Goal: Task Accomplishment & Management: Use online tool/utility

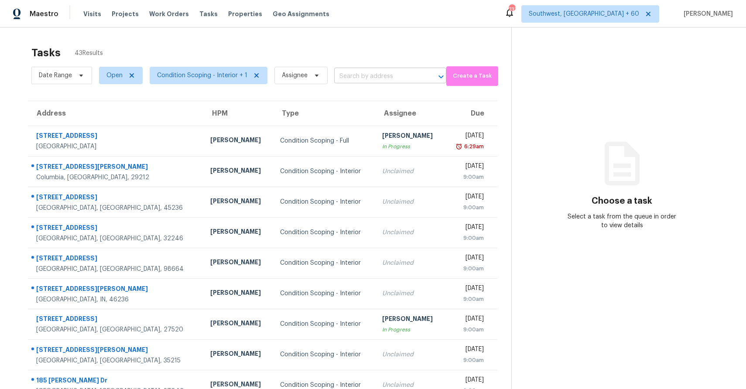
click at [375, 76] on input "text" at bounding box center [378, 77] width 88 height 14
paste input "2769 Independence Way, Gastonia, NC 28056"
type input "2769 Independence Way, Gastonia, NC 28056"
click at [405, 36] on div "Tasks 43 Results Date Range Open Condition Scoping - Interior + 1 Assignee ​ Cr…" at bounding box center [373, 240] width 746 height 427
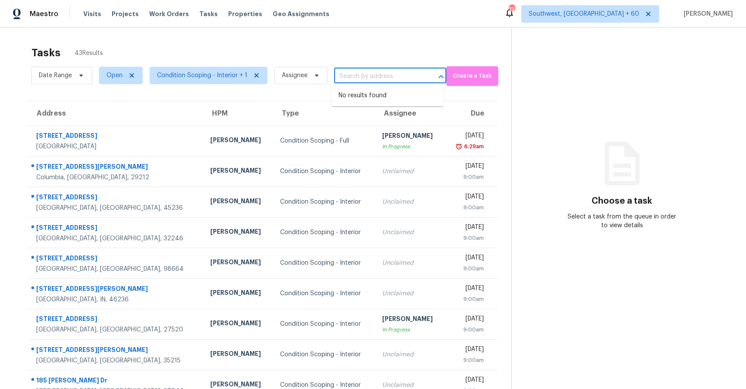
scroll to position [0, 0]
click at [348, 79] on input "text" at bounding box center [378, 77] width 88 height 14
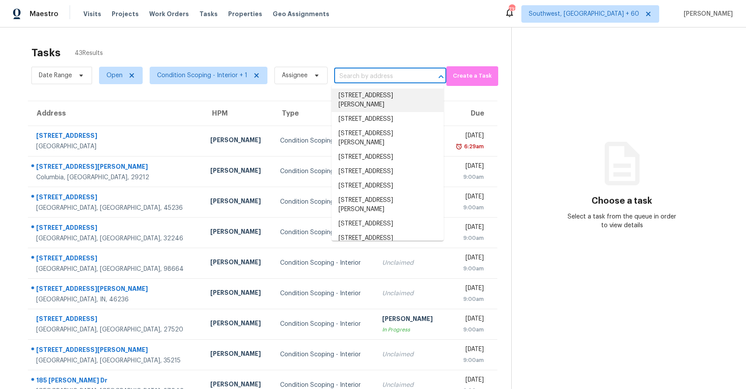
paste input "2769 Independence Way, Gastonia, NC 28056"
type input "2769 Independence Way, Gastonia, NC 28056"
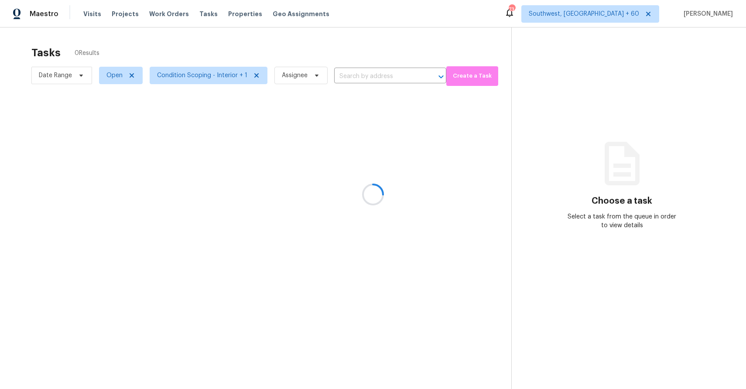
click at [364, 75] on div at bounding box center [373, 194] width 746 height 389
click at [371, 82] on div at bounding box center [373, 194] width 746 height 389
click at [375, 74] on div at bounding box center [373, 194] width 746 height 389
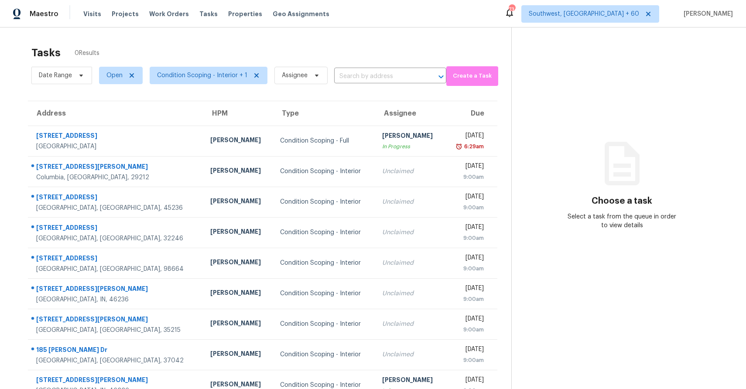
click at [375, 74] on input "text" at bounding box center [378, 77] width 88 height 14
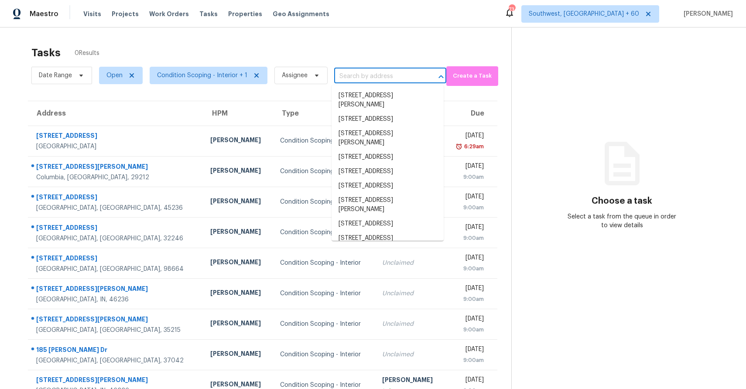
paste input "[STREET_ADDRESS]"
type input "[STREET_ADDRESS]"
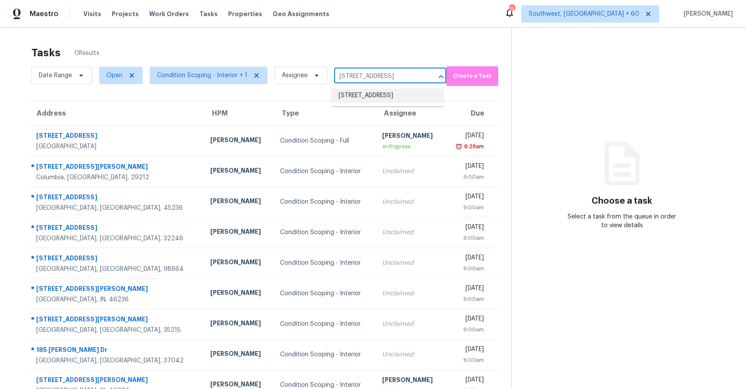
click at [369, 100] on li "[STREET_ADDRESS]" at bounding box center [388, 96] width 112 height 14
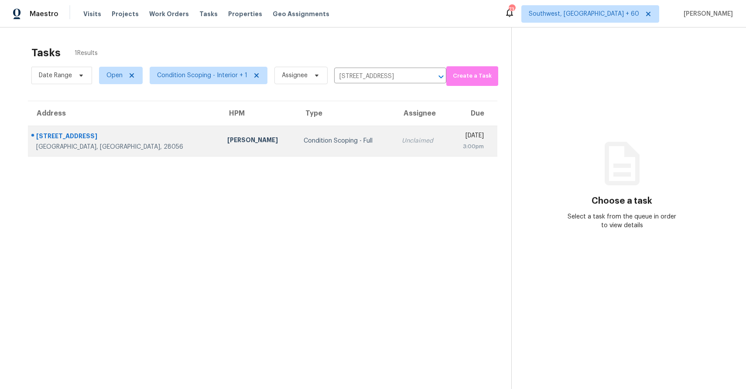
click at [456, 143] on div "3:00pm" at bounding box center [470, 146] width 29 height 9
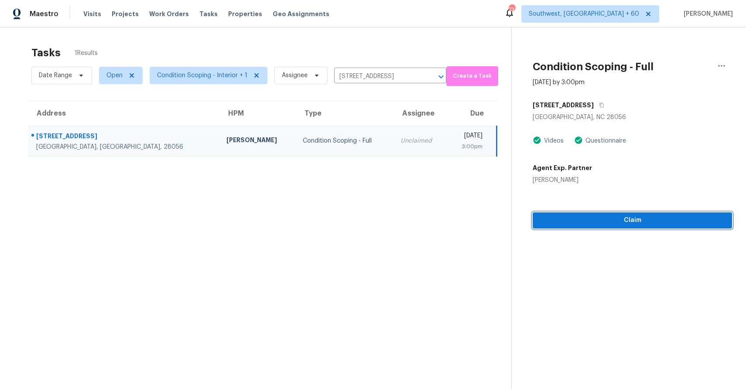
click at [619, 214] on button "Claim" at bounding box center [632, 221] width 199 height 16
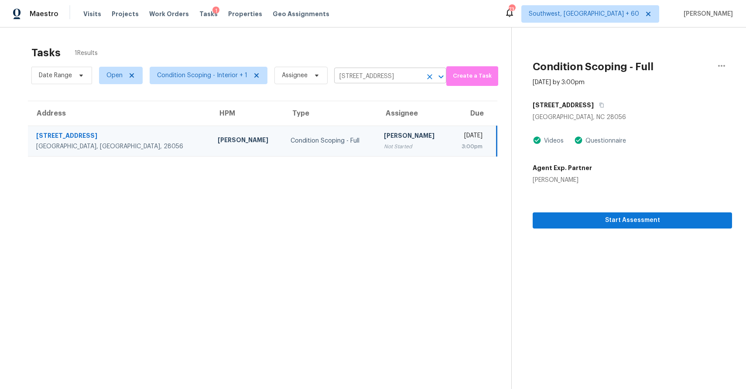
click at [372, 74] on input "2769 Independence Way, Gastonia, NC 28056" at bounding box center [378, 77] width 88 height 14
click at [396, 76] on input "2769 Independence Way, Gastonia, NC 28056" at bounding box center [378, 77] width 88 height 14
click at [342, 78] on input "2769 Independence Way, Gastonia, NC 28056" at bounding box center [378, 77] width 88 height 14
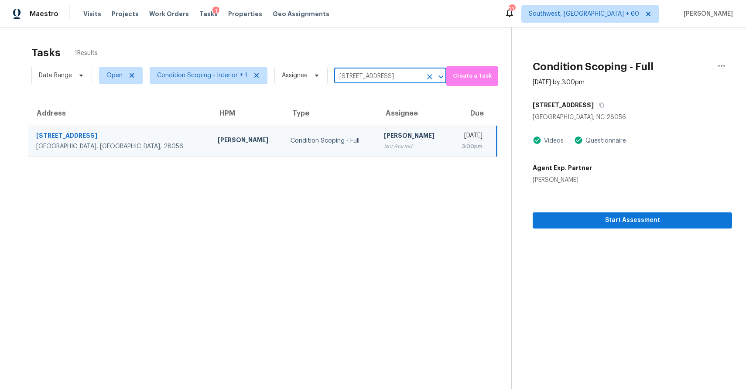
click at [342, 78] on input "2769 Independence Way, Gastonia, NC 28056" at bounding box center [378, 77] width 88 height 14
click at [367, 80] on input "2769 Independence Way, Gastonia, NC 28056" at bounding box center [378, 77] width 88 height 14
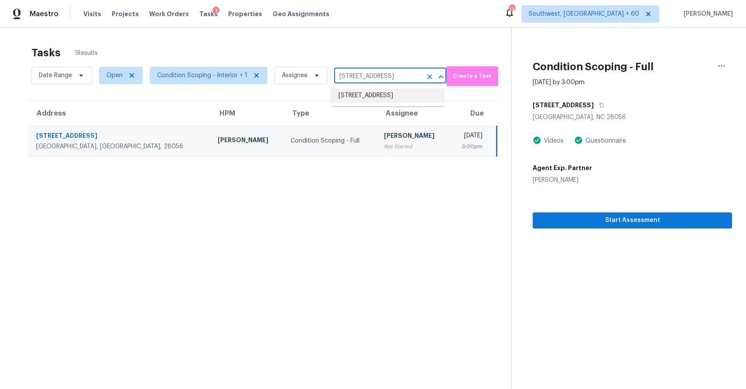
click at [367, 80] on input "2769 Independence Way, Gastonia, NC 28056" at bounding box center [378, 77] width 88 height 14
click at [367, 80] on input "x" at bounding box center [378, 77] width 88 height 14
paste input "944 Silty Dr, Clarksville, TN 37042"
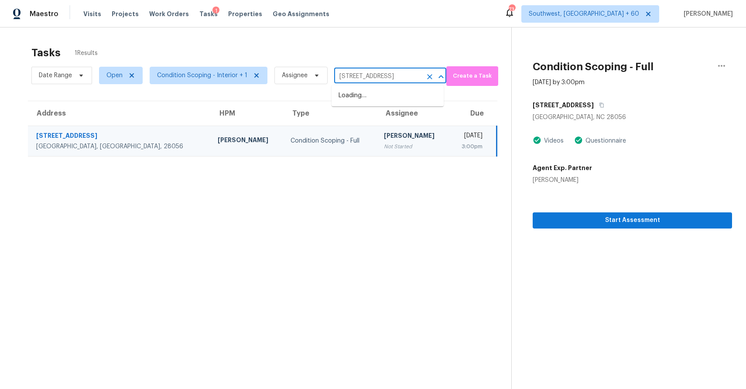
scroll to position [0, 14]
type input "944 Silty Dr, Clarksville, TN 37042"
click at [372, 99] on li "944 Silty Dr, Clarksville, TN 37042" at bounding box center [388, 96] width 112 height 14
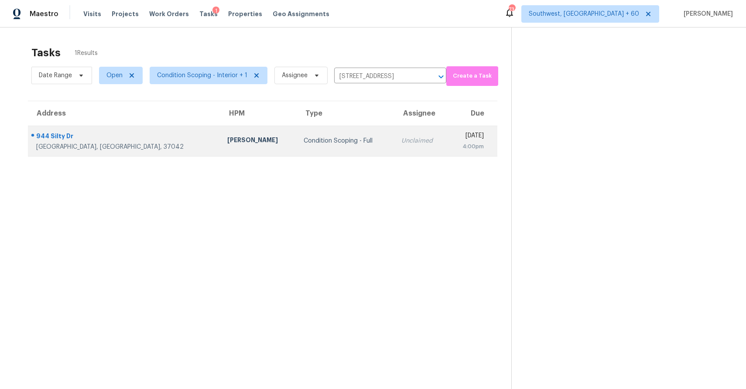
click at [316, 130] on td "Condition Scoping - Full" at bounding box center [346, 141] width 98 height 31
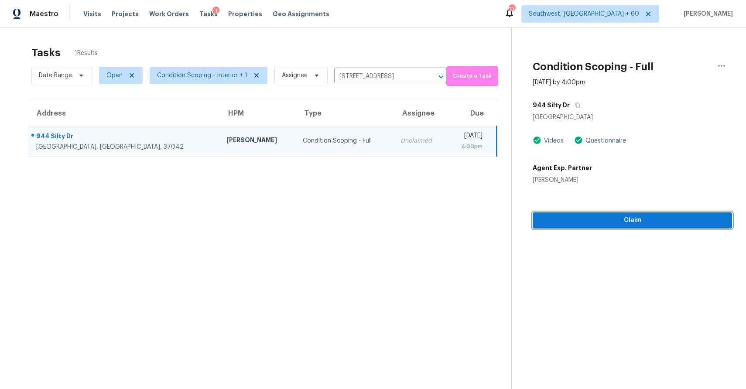
click at [609, 220] on span "Claim" at bounding box center [632, 220] width 185 height 11
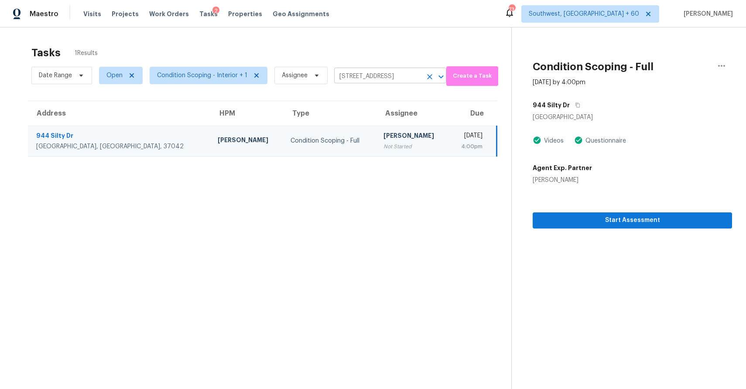
click at [377, 79] on input "944 Silty Dr, Clarksville, TN 37042" at bounding box center [378, 77] width 88 height 14
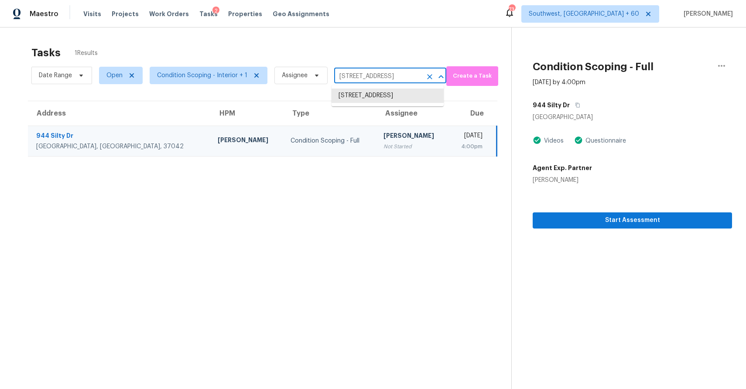
paste input "87 E Commonwealth Ave Unit 1A, Alhambra, CA, 91801"
click at [400, 74] on input "87 E Commonwealth Ave Unit 1A, Alhambra, CA, 91801" at bounding box center [378, 77] width 88 height 14
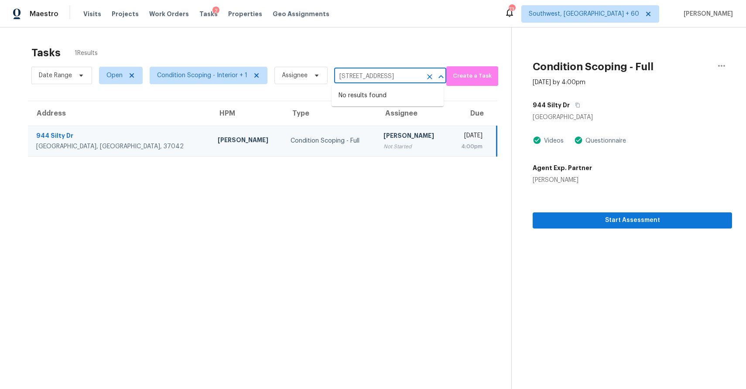
click at [400, 74] on input "87 E Commonwealth Ave Unit 1A, Alhambra, CA, 91801" at bounding box center [378, 77] width 88 height 14
paste input "text"
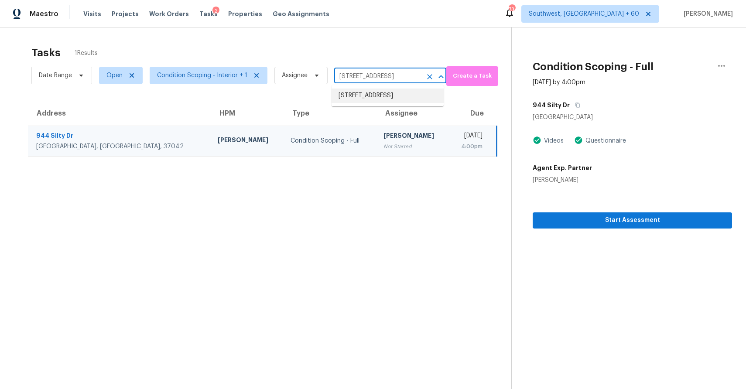
click at [383, 78] on input "944 Silty Dr, Clarksville, TN 37042" at bounding box center [378, 77] width 88 height 14
click at [378, 94] on li "944 Silty Dr, Clarksville, TN 37042" at bounding box center [388, 96] width 112 height 14
paste input "87 E Commonwealth Ave Unit 1A, Alhambra, CA, 91801"
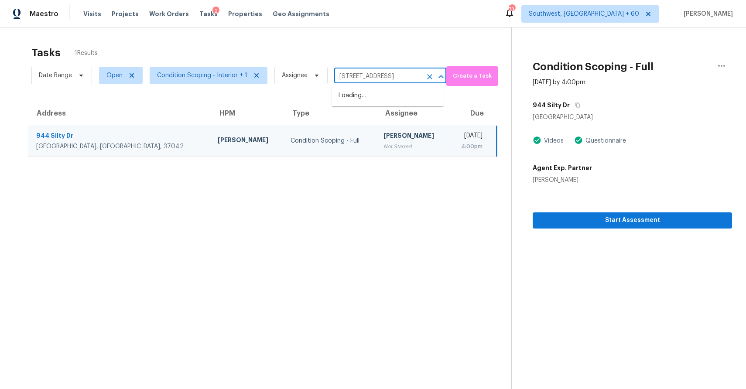
type input "87 E Commonwealth Ave"
click at [371, 101] on li "87 E Commonwealth Ave Unit 1A, Alhambra, CA 91801" at bounding box center [388, 96] width 112 height 14
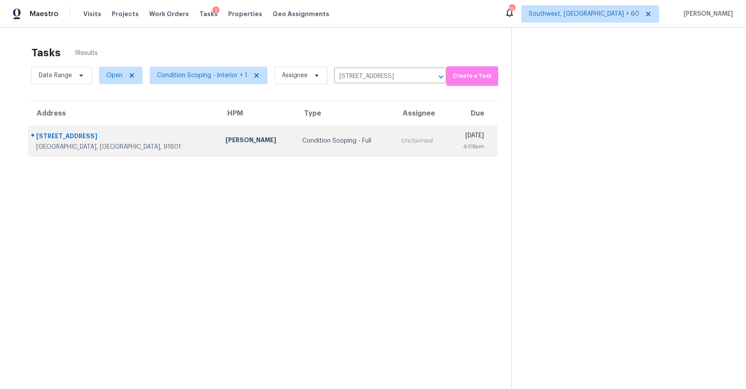
click at [394, 154] on td "Unclaimed" at bounding box center [421, 141] width 54 height 31
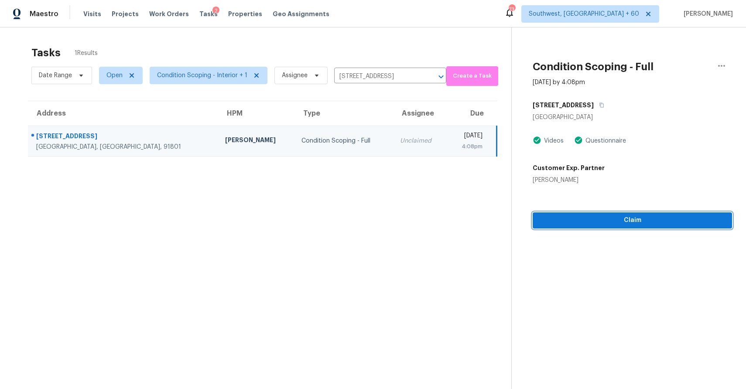
click at [619, 225] on span "Claim" at bounding box center [632, 220] width 185 height 11
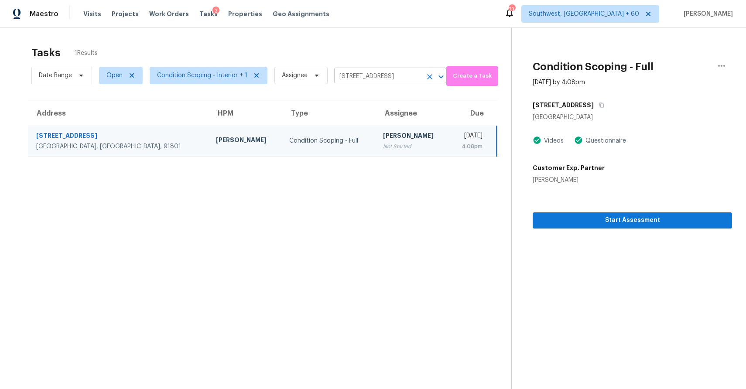
click at [365, 79] on input "87 E Commonwealth Ave Unit 1A, Alhambra, CA 91801" at bounding box center [378, 77] width 88 height 14
paste input "3376 Oak Bend Blvd, Canal Winchester, OH 43110"
type input "3376 Oak Bend Blvd, Canal Winchester, OH 43110"
click at [373, 98] on li "3376 Oak Bend Blvd, Canal Winchester, OH 43110" at bounding box center [388, 96] width 112 height 14
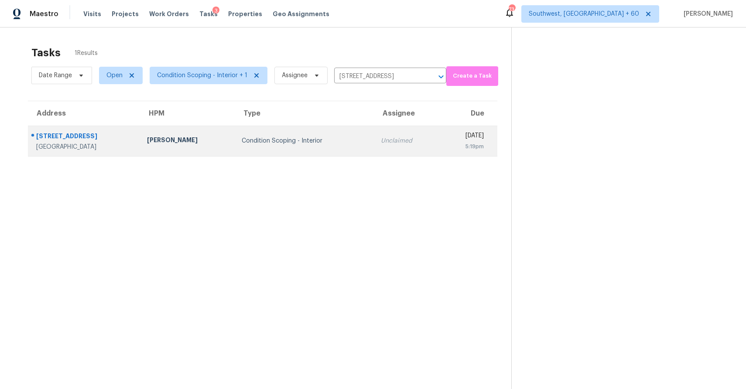
click at [313, 134] on td "Condition Scoping - Interior" at bounding box center [304, 141] width 139 height 31
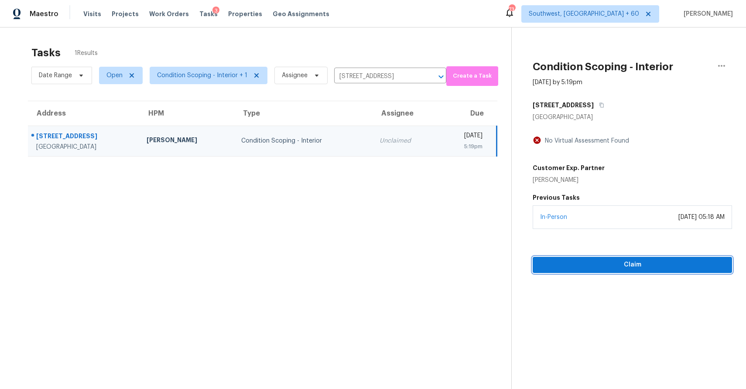
click at [621, 259] on button "Claim" at bounding box center [632, 265] width 199 height 16
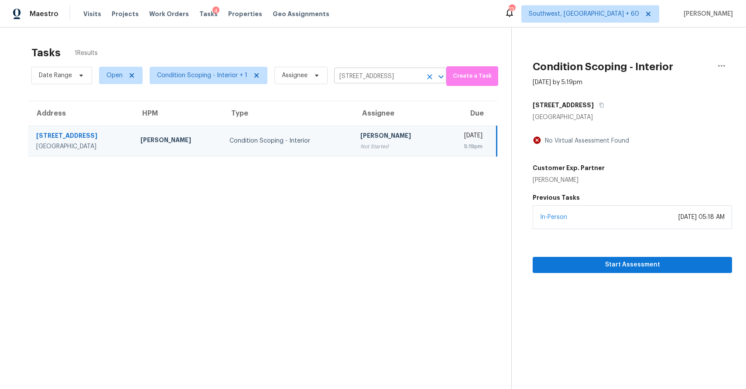
click at [385, 78] on input "3376 Oak Bend Blvd, Canal Winchester, OH 43110" at bounding box center [378, 77] width 88 height 14
paste input "2769 Independence Way, Gastonia, NC 28056"
type input "2769 Independence Way, Gastonia, NC 28056"
click at [377, 106] on ul "2769 Independence Way, Gastonia, NC 28056" at bounding box center [388, 95] width 112 height 21
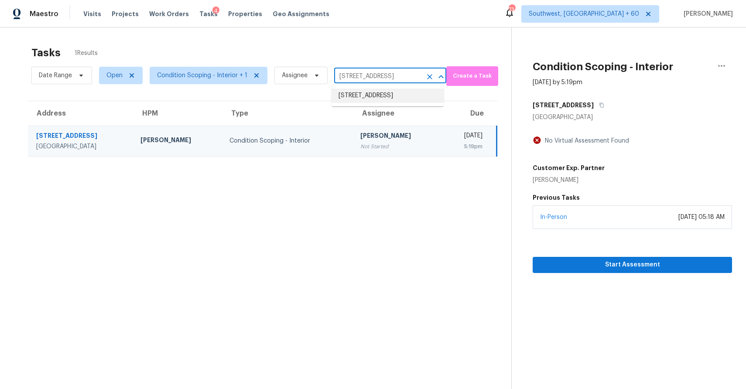
click at [394, 102] on li "2769 Independence Way, Gastonia, NC 28056" at bounding box center [388, 96] width 112 height 14
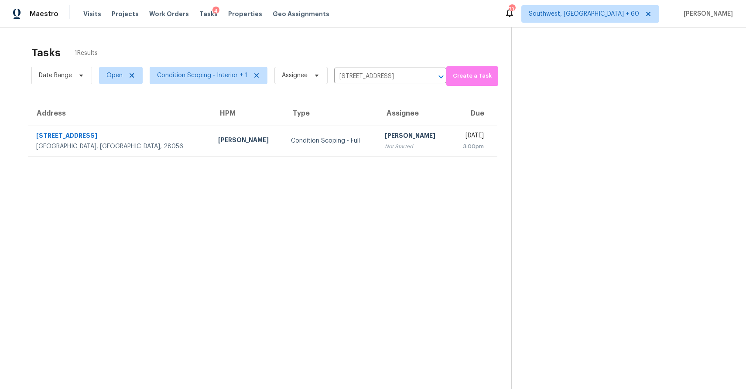
click at [451, 121] on th "Due" at bounding box center [474, 113] width 47 height 24
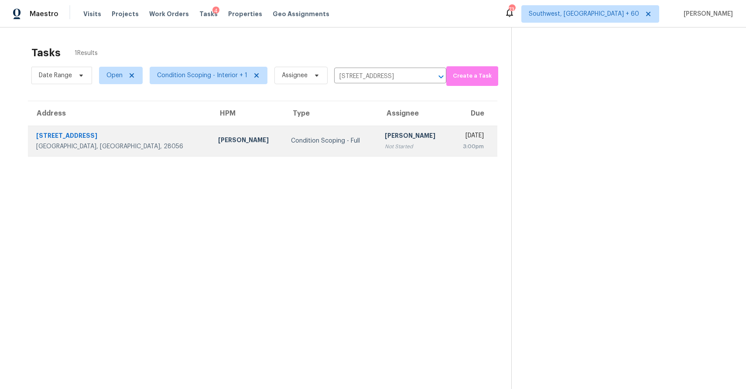
click at [458, 137] on div "[DATE]" at bounding box center [471, 136] width 26 height 11
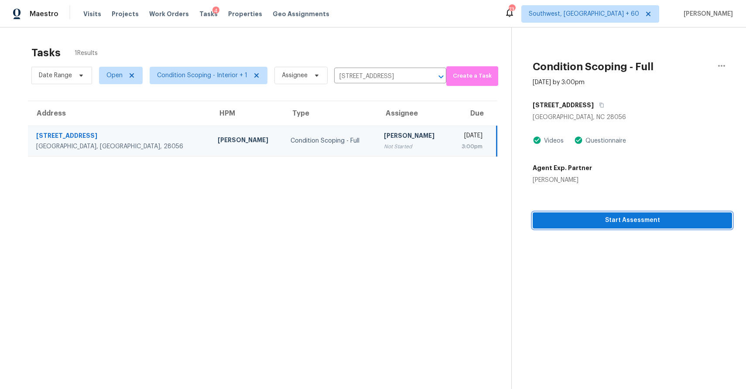
click at [606, 223] on span "Start Assessment" at bounding box center [632, 220] width 185 height 11
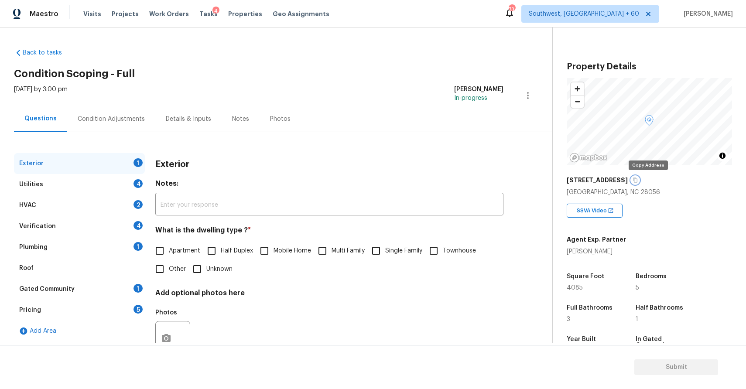
click at [638, 179] on icon "button" at bounding box center [636, 180] width 4 height 5
click at [95, 246] on div "Plumbing 1" at bounding box center [79, 247] width 131 height 21
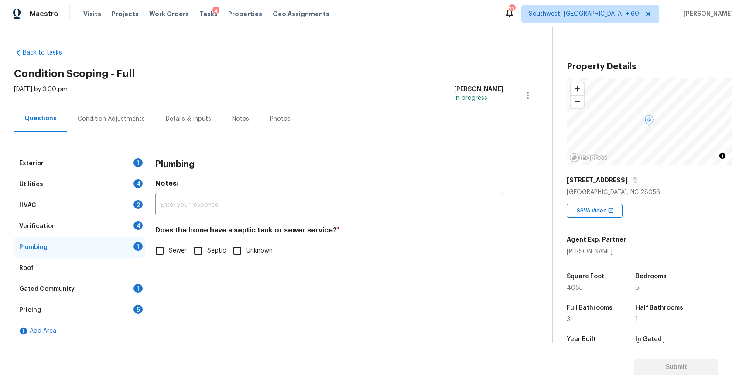
scroll to position [1, 0]
click at [113, 306] on div "Pricing 5" at bounding box center [79, 309] width 131 height 21
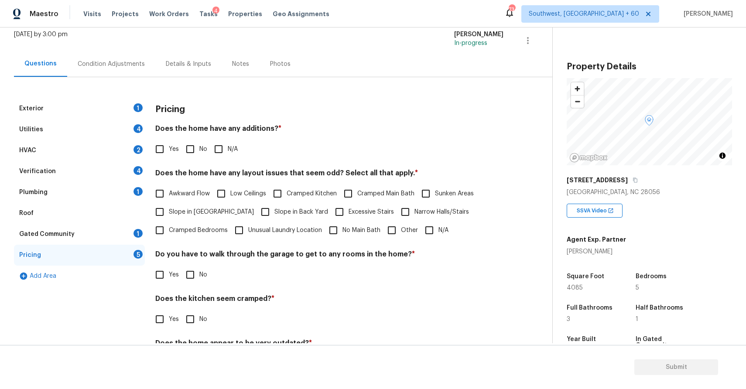
scroll to position [66, 0]
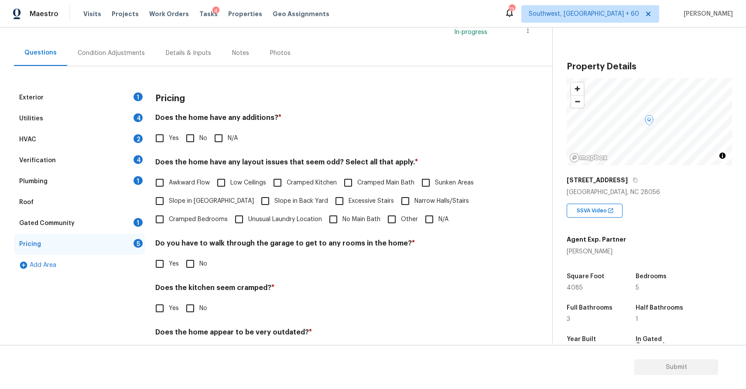
click at [394, 214] on input "Other" at bounding box center [392, 219] width 18 height 18
checkbox input "true"
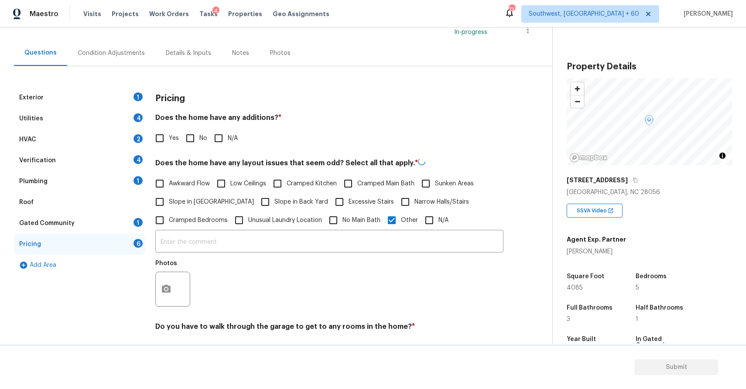
click at [383, 230] on div "​ Photos" at bounding box center [329, 271] width 348 height 82
click at [385, 240] on input "text" at bounding box center [329, 241] width 348 height 21
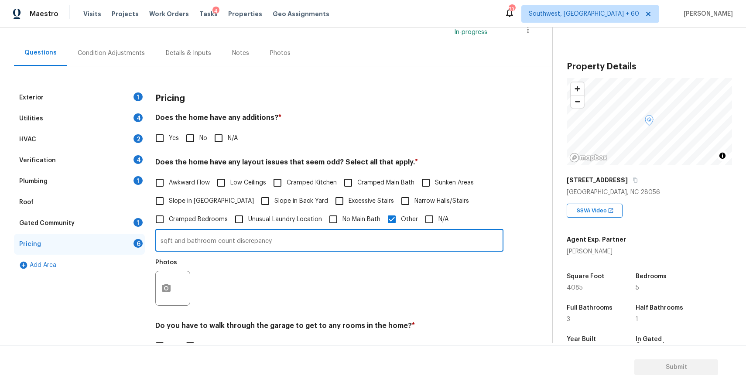
type input "sqft and bathroom count discrepancy"
click at [165, 291] on icon "button" at bounding box center [166, 288] width 10 height 10
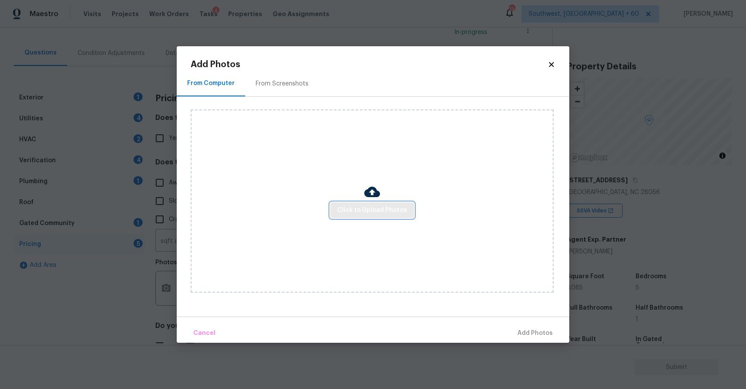
click at [388, 210] on span "Click to Upload Photos" at bounding box center [372, 210] width 70 height 11
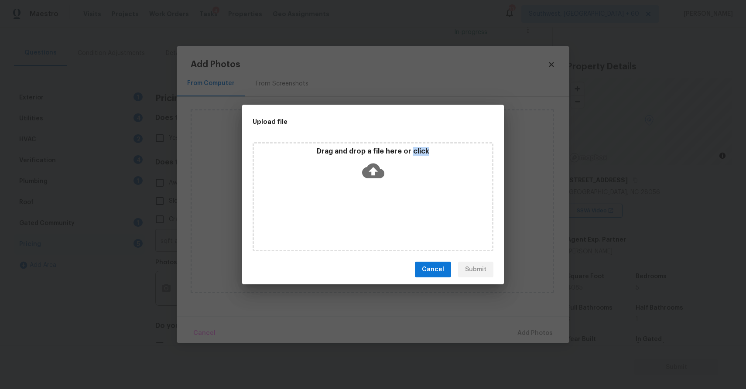
click at [388, 210] on div "Drag and drop a file here or click" at bounding box center [373, 196] width 241 height 109
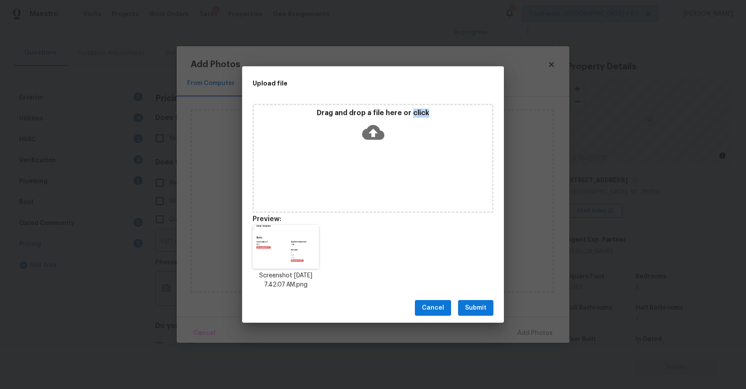
click at [482, 306] on span "Submit" at bounding box center [475, 308] width 21 height 11
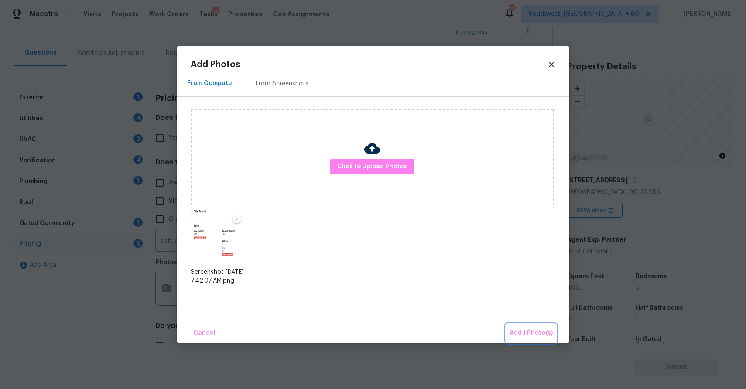
click at [538, 333] on span "Add 1 Photo(s)" at bounding box center [531, 333] width 43 height 11
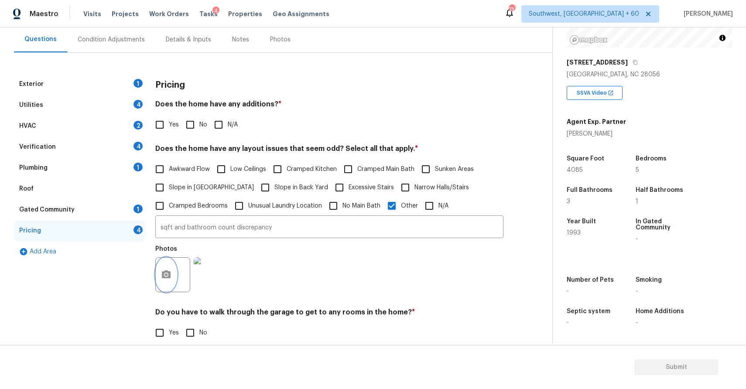
scroll to position [53, 0]
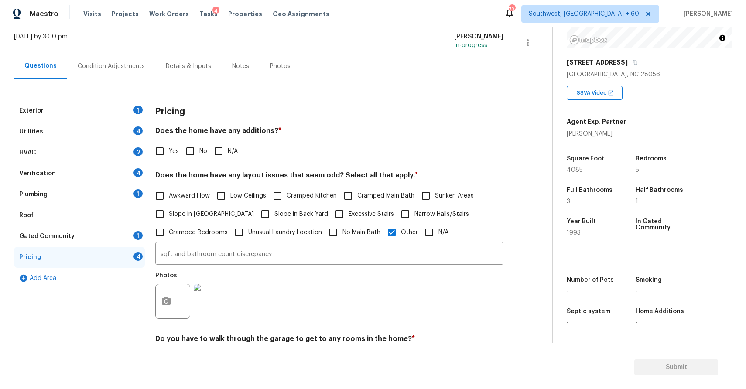
click at [127, 103] on div "Exterior 1" at bounding box center [79, 110] width 131 height 21
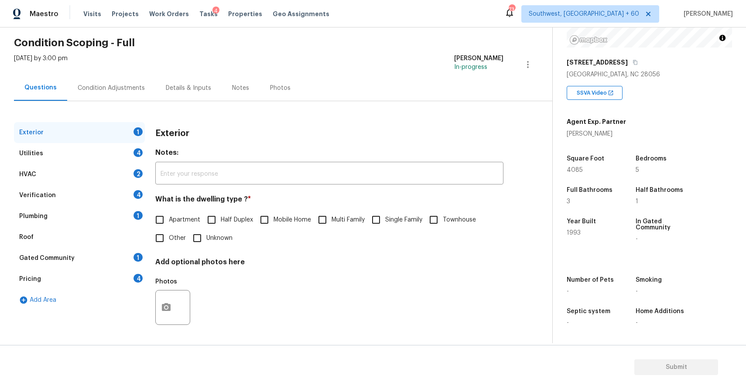
scroll to position [31, 0]
click at [385, 221] on input "Single Family" at bounding box center [376, 220] width 18 height 18
checkbox input "true"
click at [118, 160] on div "Utilities 4" at bounding box center [79, 153] width 131 height 21
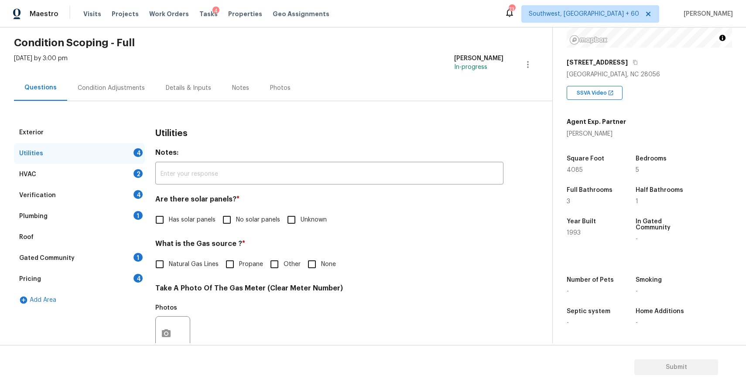
click at [124, 155] on div "Utilities 4" at bounding box center [79, 153] width 131 height 21
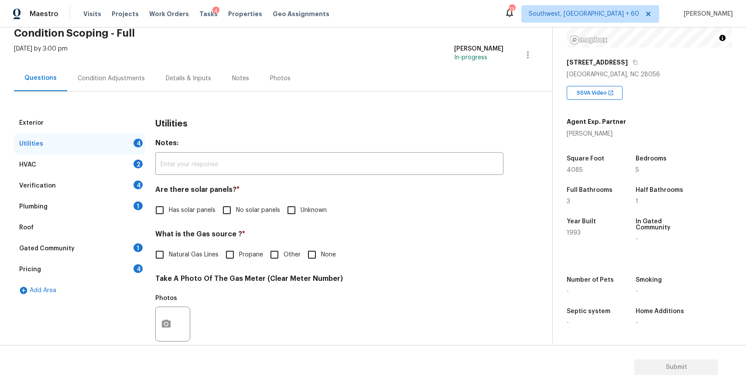
click at [261, 212] on span "No solar panels" at bounding box center [258, 210] width 44 height 9
click at [236, 212] on input "No solar panels" at bounding box center [227, 210] width 18 height 18
checkbox input "true"
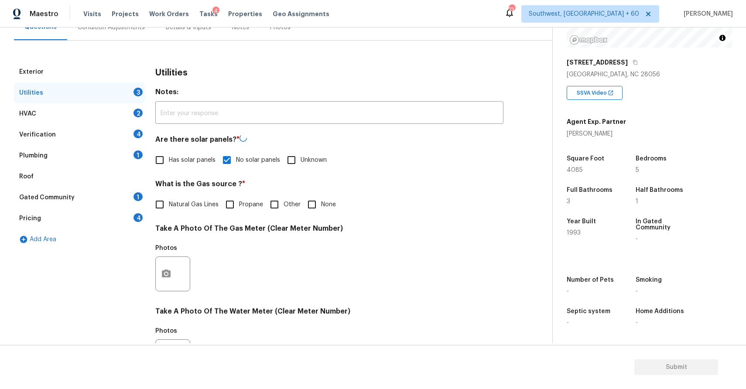
scroll to position [151, 0]
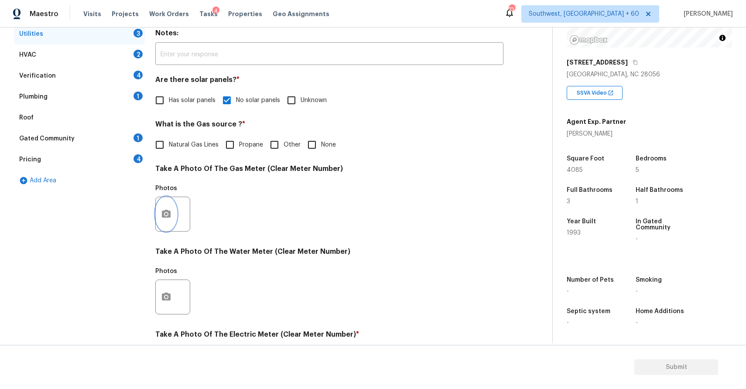
click at [168, 212] on icon "button" at bounding box center [166, 214] width 9 height 8
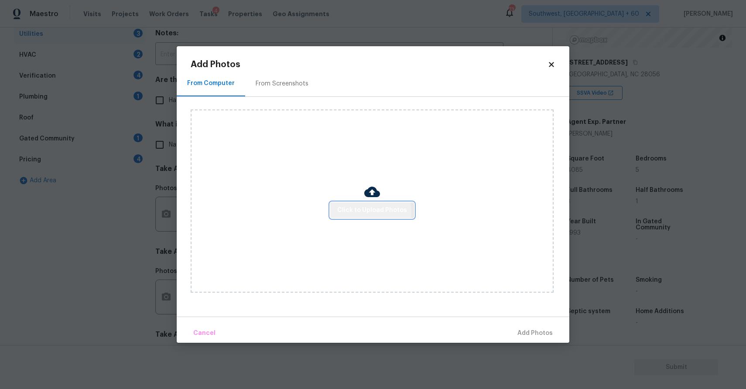
click at [370, 211] on span "Click to Upload Photos" at bounding box center [372, 210] width 70 height 11
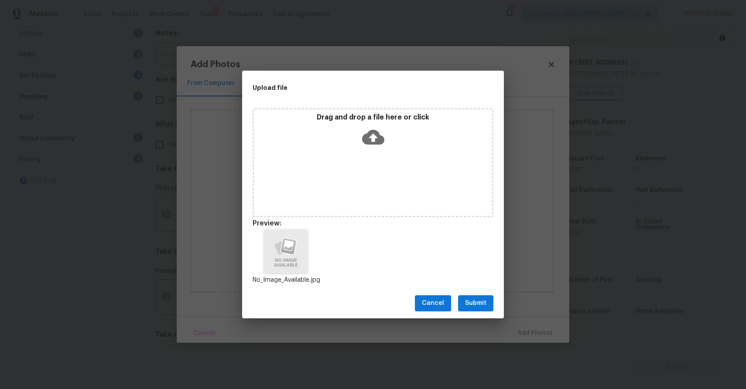
click at [487, 301] on button "Submit" at bounding box center [475, 303] width 35 height 16
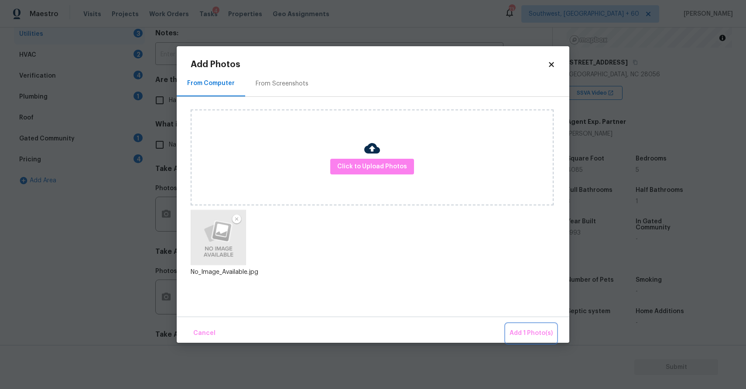
click at [539, 333] on span "Add 1 Photo(s)" at bounding box center [531, 333] width 43 height 11
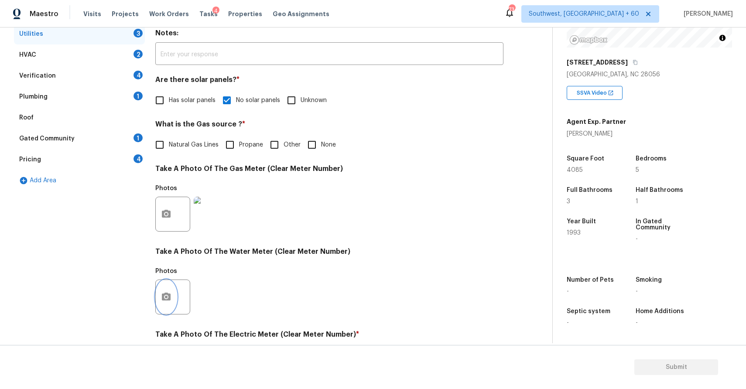
click at [168, 292] on icon "button" at bounding box center [166, 297] width 10 height 10
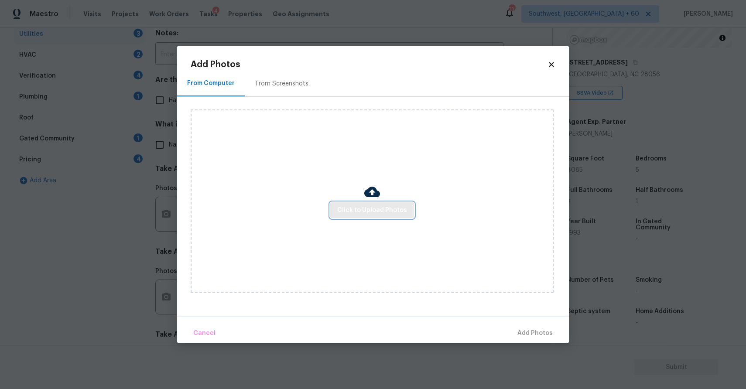
click at [400, 213] on span "Click to Upload Photos" at bounding box center [372, 210] width 70 height 11
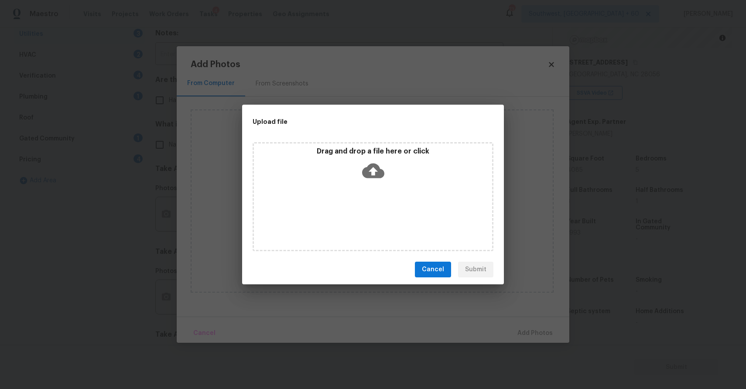
click at [400, 213] on div "Drag and drop a file here or click" at bounding box center [373, 196] width 241 height 109
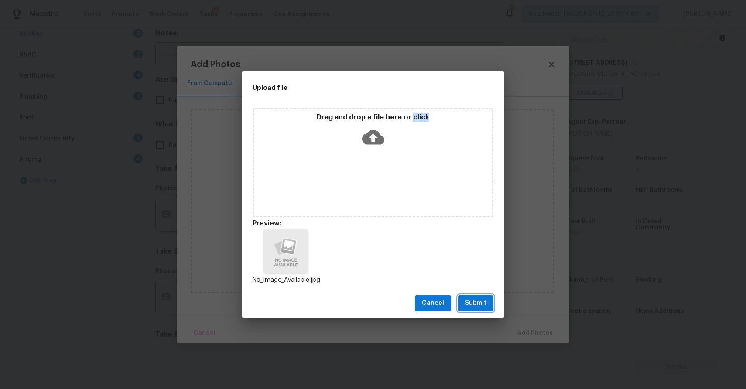
click at [483, 308] on span "Submit" at bounding box center [475, 303] width 21 height 11
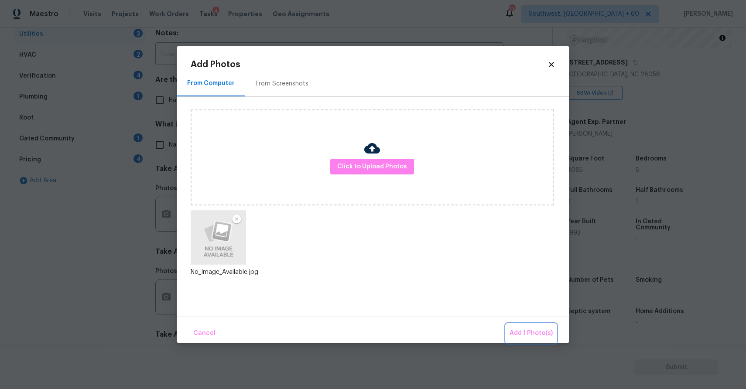
click at [535, 331] on span "Add 1 Photo(s)" at bounding box center [531, 333] width 43 height 11
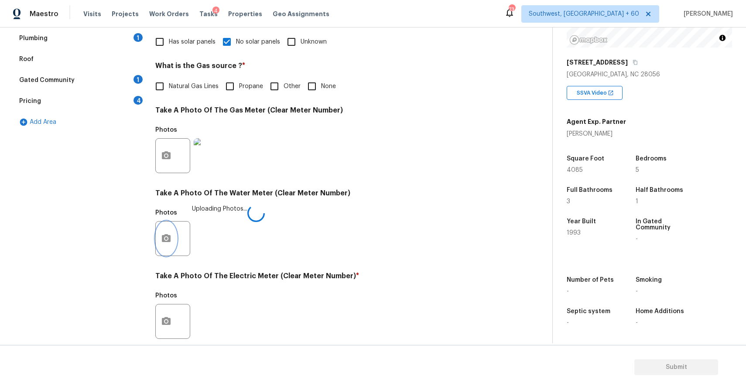
scroll to position [232, 0]
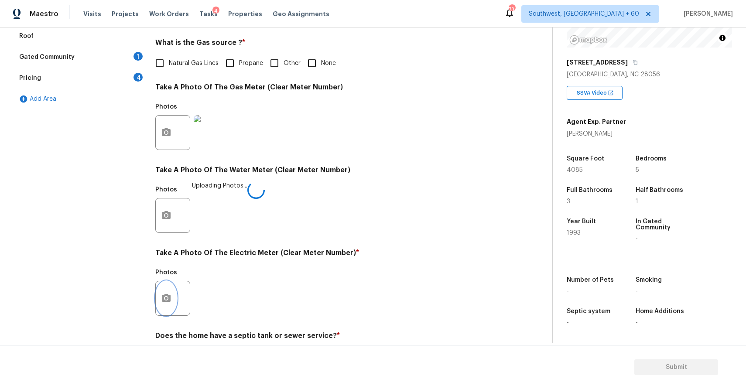
click at [165, 299] on circle "button" at bounding box center [166, 298] width 3 height 3
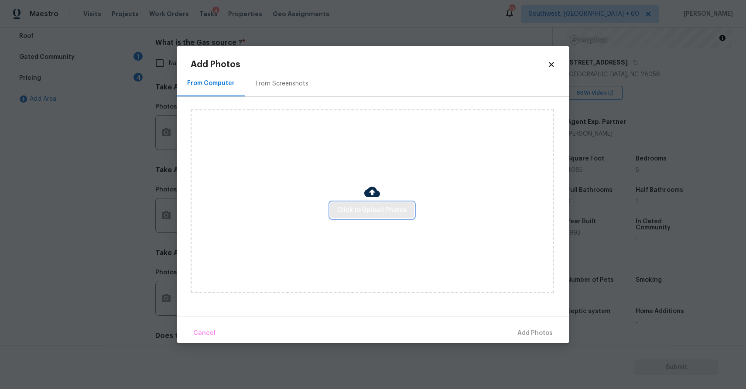
click at [398, 214] on span "Click to Upload Photos" at bounding box center [372, 210] width 70 height 11
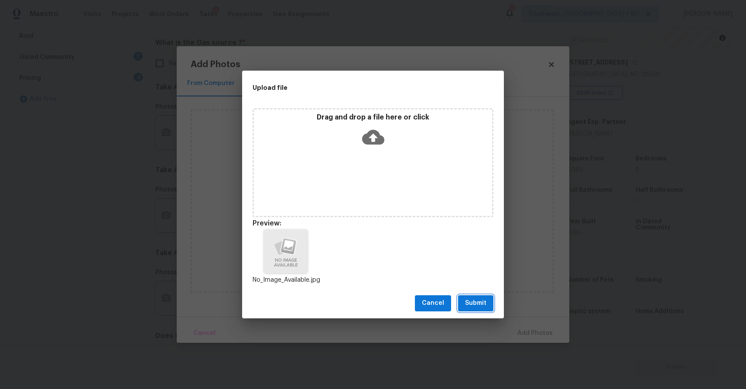
click at [484, 296] on button "Submit" at bounding box center [475, 303] width 35 height 16
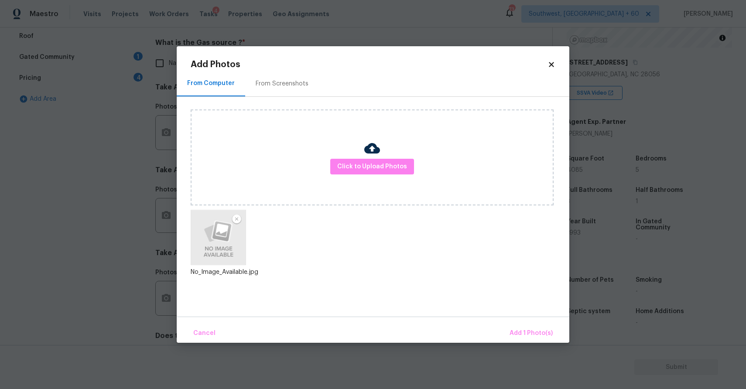
click at [517, 318] on div "Cancel Add 1 Photo(s)" at bounding box center [373, 330] width 393 height 26
click at [526, 326] on button "Add 1 Photo(s)" at bounding box center [531, 333] width 50 height 19
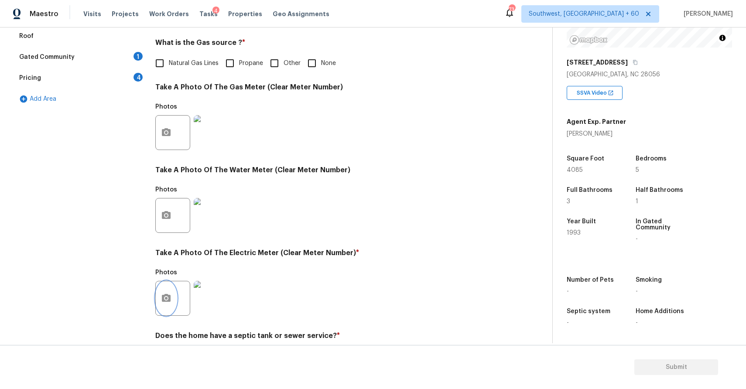
scroll to position [268, 0]
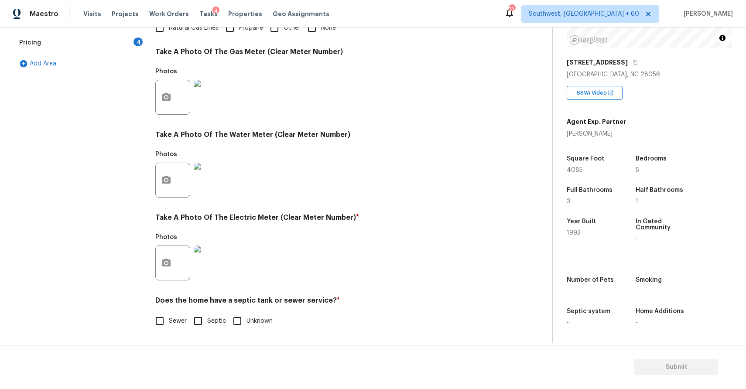
click at [178, 317] on span "Sewer" at bounding box center [178, 321] width 18 height 9
click at [169, 317] on input "Sewer" at bounding box center [160, 321] width 18 height 18
checkbox input "true"
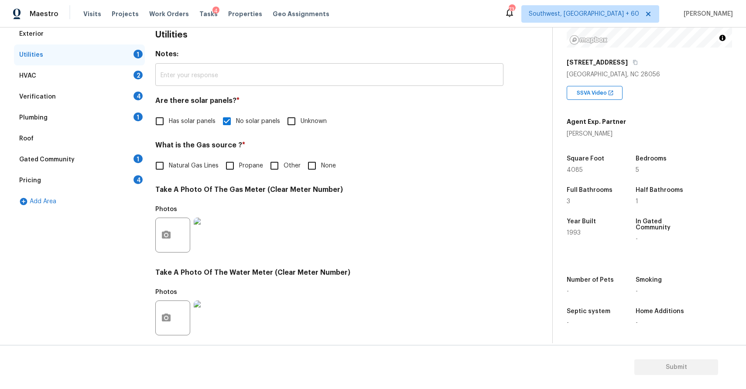
scroll to position [78, 0]
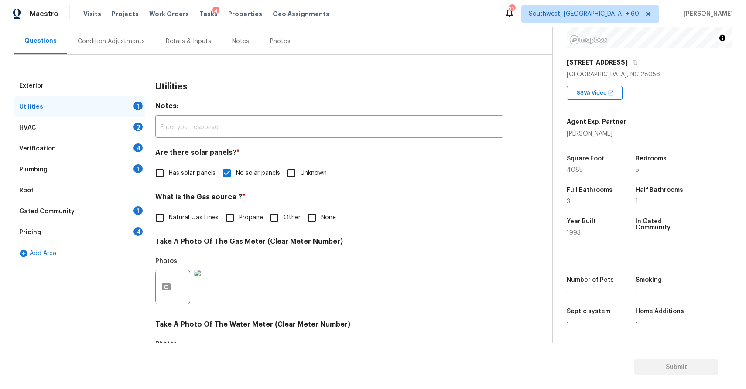
click at [111, 115] on div "Utilities 1" at bounding box center [79, 106] width 131 height 21
click at [140, 128] on div "2" at bounding box center [138, 127] width 9 height 9
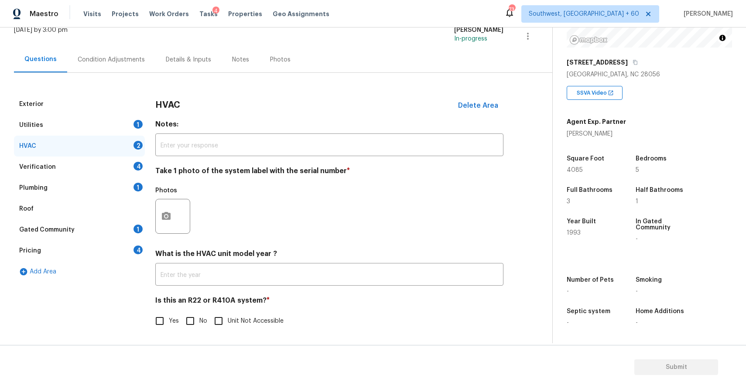
scroll to position [60, 0]
click at [170, 208] on button "button" at bounding box center [166, 216] width 21 height 34
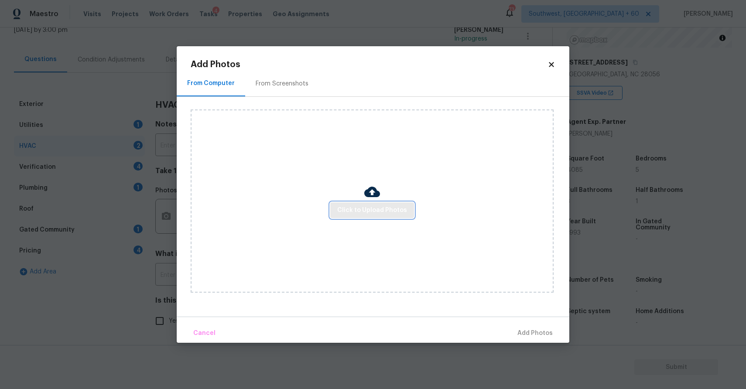
click at [365, 207] on span "Click to Upload Photos" at bounding box center [372, 210] width 70 height 11
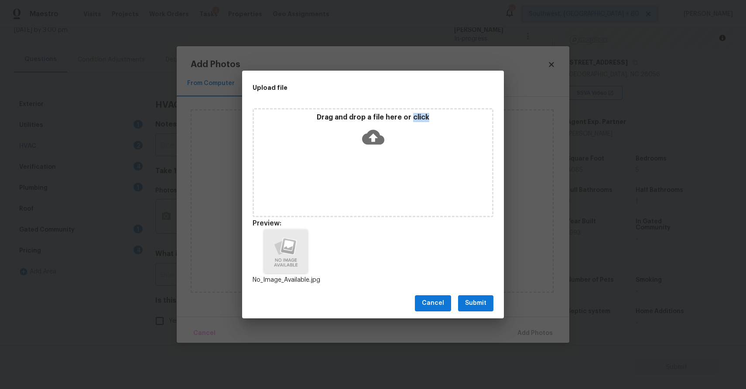
click at [484, 305] on span "Submit" at bounding box center [475, 303] width 21 height 11
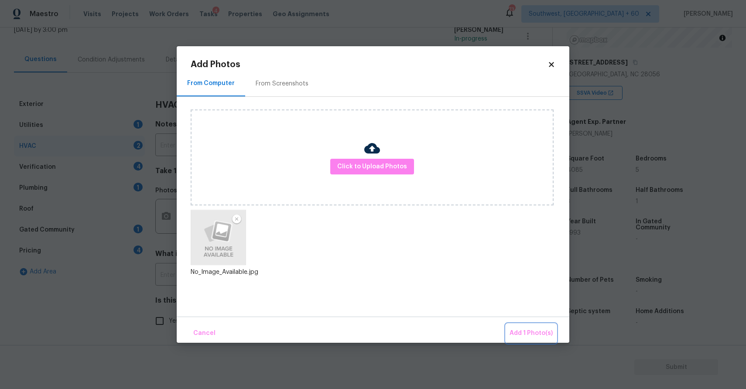
click at [519, 333] on span "Add 1 Photo(s)" at bounding box center [531, 333] width 43 height 11
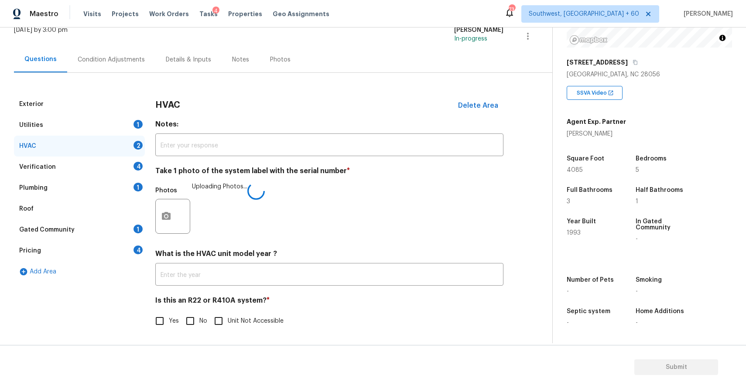
click at [199, 318] on span "No" at bounding box center [203, 321] width 8 height 9
click at [199, 318] on input "No" at bounding box center [190, 321] width 18 height 18
checkbox input "true"
click at [117, 168] on div "Verification 4" at bounding box center [79, 167] width 131 height 21
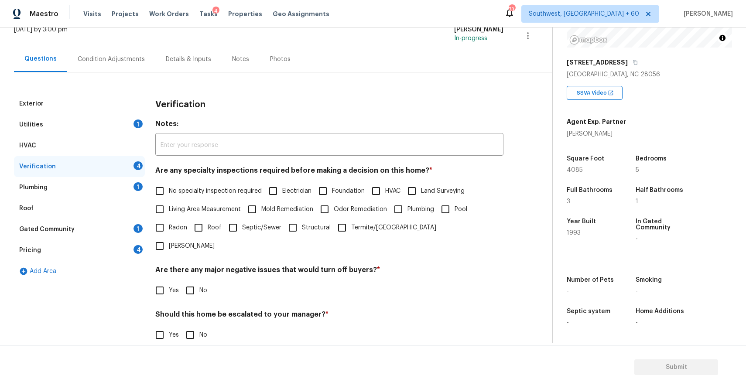
click at [173, 196] on span "No specialty inspection required" at bounding box center [215, 191] width 93 height 9
click at [169, 196] on input "No specialty inspection required" at bounding box center [160, 191] width 18 height 18
click at [173, 196] on span "No specialty inspection required" at bounding box center [215, 192] width 93 height 9
click at [169, 196] on input "No specialty inspection required" at bounding box center [160, 192] width 18 height 18
click at [188, 199] on label "No specialty inspection required" at bounding box center [206, 191] width 111 height 18
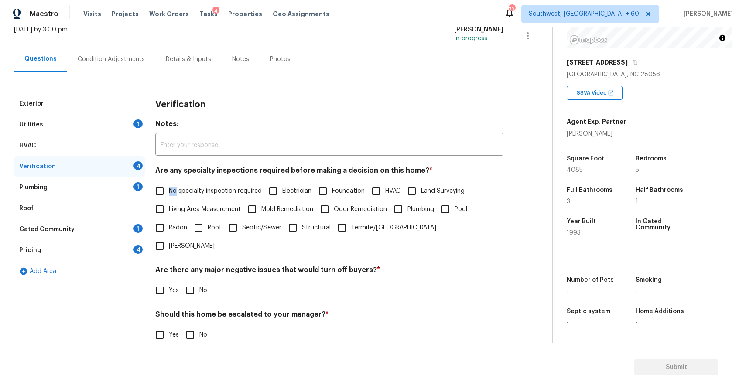
click at [169, 199] on input "No specialty inspection required" at bounding box center [160, 191] width 18 height 18
checkbox input "true"
click at [191, 281] on input "No" at bounding box center [190, 290] width 18 height 18
checkbox input "true"
click at [189, 326] on input "No" at bounding box center [190, 335] width 18 height 18
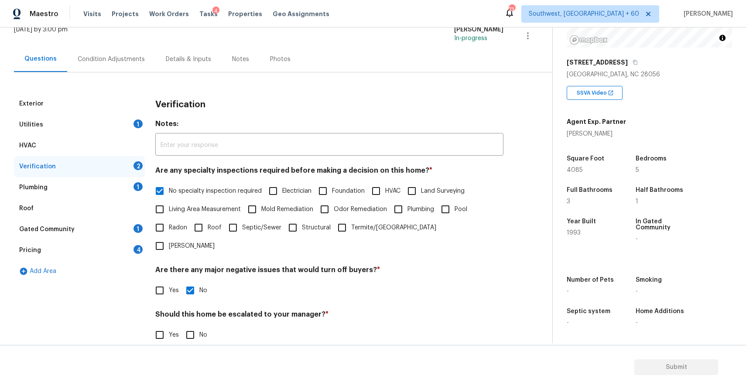
checkbox input "true"
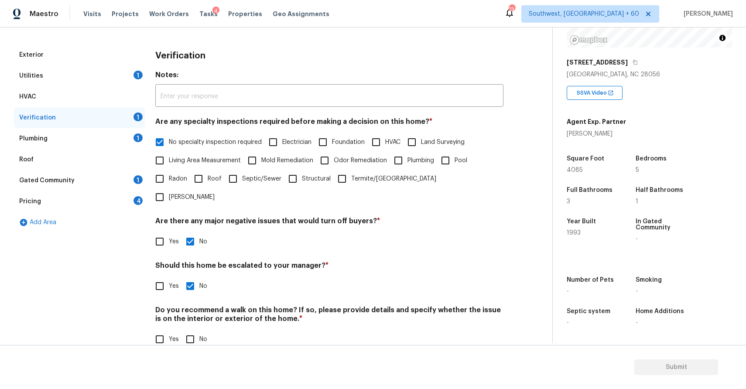
click at [189, 330] on input "No" at bounding box center [190, 339] width 18 height 18
checkbox input "true"
click at [116, 139] on div "Plumbing 1" at bounding box center [79, 138] width 131 height 21
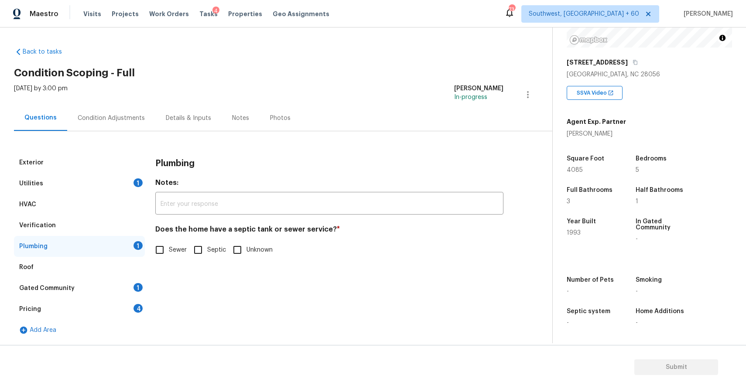
scroll to position [1, 0]
click at [174, 253] on span "Sewer" at bounding box center [178, 250] width 18 height 9
click at [169, 253] on input "Sewer" at bounding box center [160, 250] width 18 height 18
checkbox input "true"
click at [69, 299] on div "Pricing 4" at bounding box center [79, 309] width 131 height 21
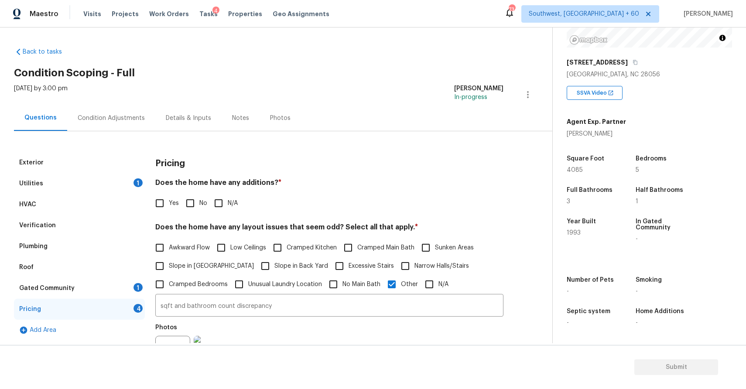
click at [87, 291] on div "Gated Community 1" at bounding box center [79, 288] width 131 height 21
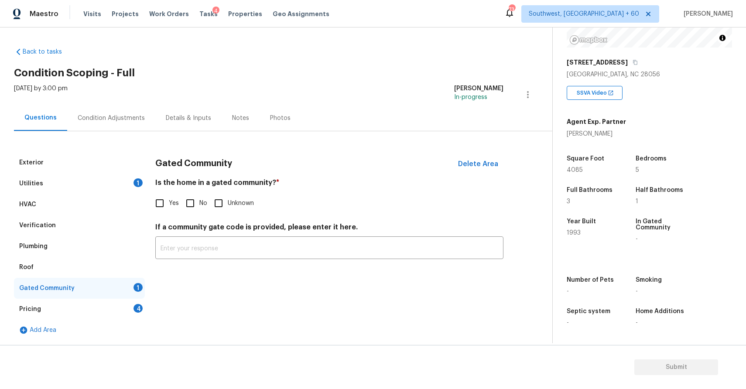
click at [201, 209] on label "No" at bounding box center [194, 203] width 26 height 18
click at [199, 209] on input "No" at bounding box center [190, 203] width 18 height 18
checkbox input "true"
click at [119, 307] on div "Pricing 4" at bounding box center [79, 309] width 131 height 21
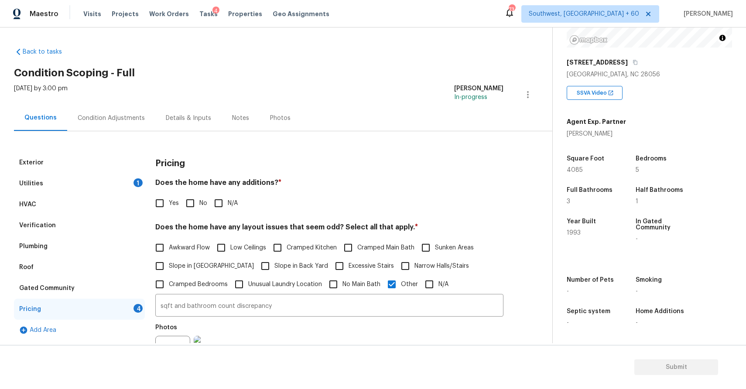
click at [221, 213] on div "Pricing Does the home have any additions? * Yes No N/A Does the home have any l…" at bounding box center [329, 336] width 348 height 368
click at [223, 201] on input "N/A" at bounding box center [218, 203] width 18 height 18
checkbox input "true"
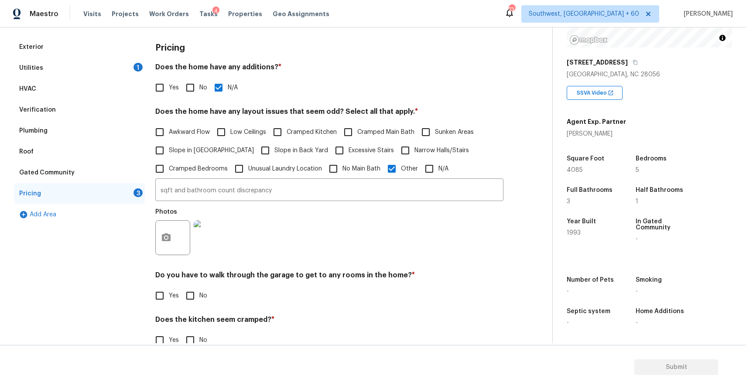
scroll to position [180, 0]
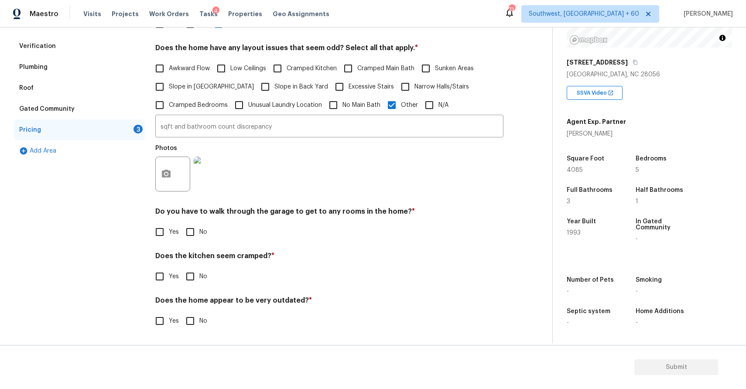
click at [198, 230] on input "No" at bounding box center [190, 232] width 18 height 18
checkbox input "true"
click at [187, 288] on div "Pricing Does the home have any additions? * Yes No N/A Does the home have any l…" at bounding box center [329, 157] width 348 height 369
click at [196, 273] on input "No" at bounding box center [190, 277] width 18 height 18
checkbox input "true"
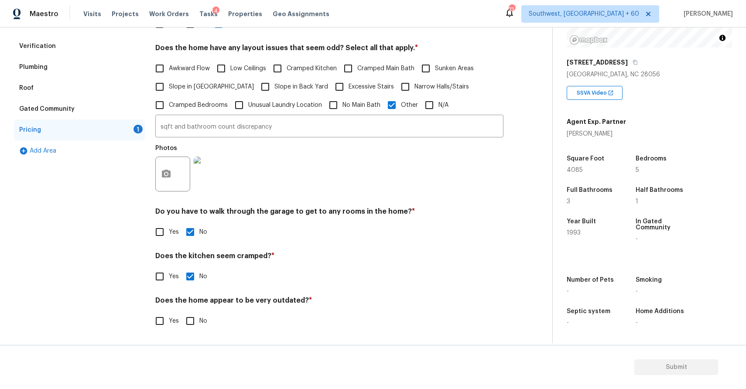
click at [196, 334] on div "Pricing Does the home have any additions? * Yes No N/A Does the home have any l…" at bounding box center [329, 157] width 348 height 368
click at [199, 325] on input "No" at bounding box center [190, 321] width 18 height 18
checkbox input "true"
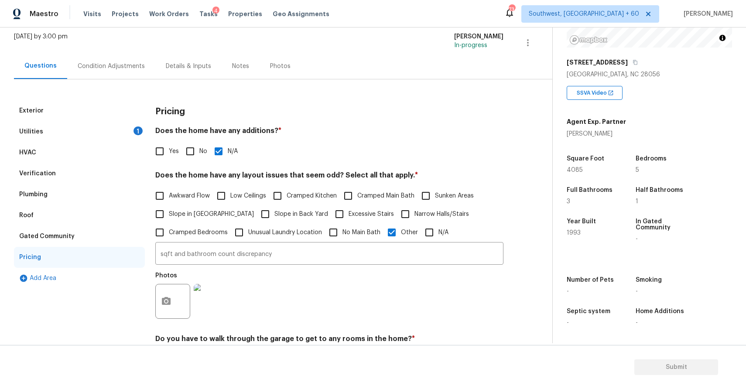
scroll to position [3, 0]
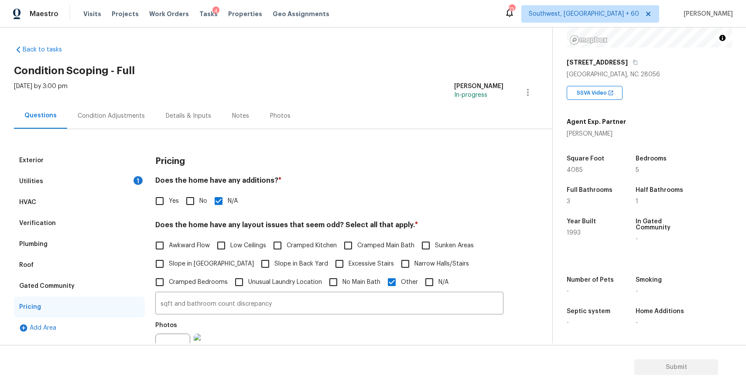
click at [126, 112] on div "Condition Adjustments" at bounding box center [111, 116] width 67 height 9
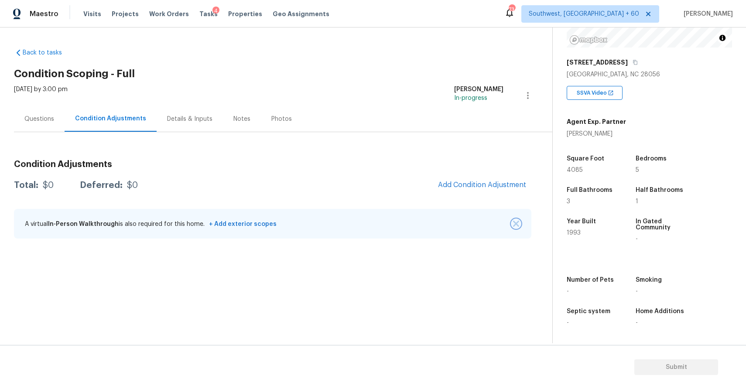
click at [518, 225] on img "button" at bounding box center [516, 224] width 6 height 6
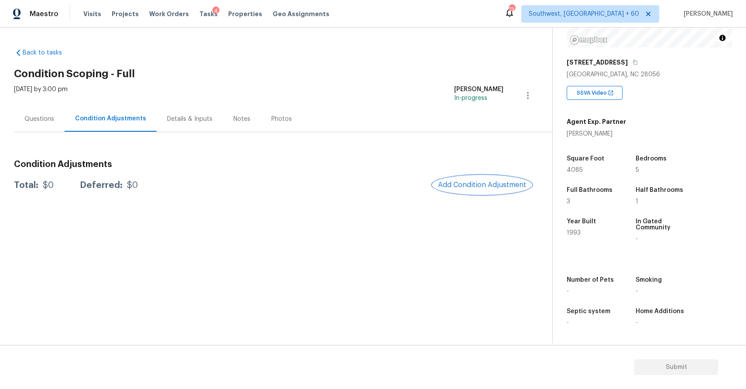
click at [468, 187] on span "Add Condition Adjustment" at bounding box center [482, 185] width 88 height 8
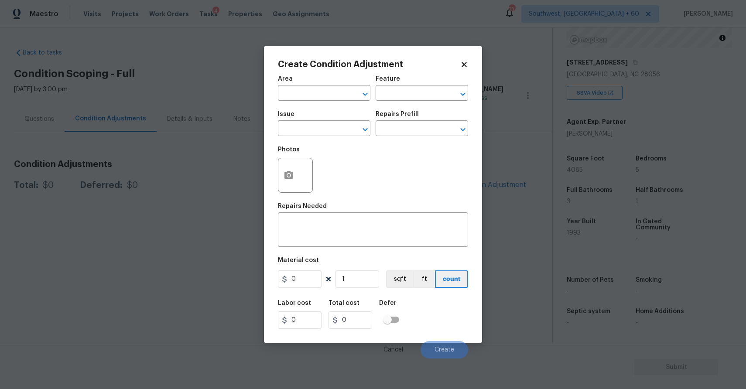
click at [319, 113] on div "Issue" at bounding box center [324, 116] width 93 height 11
click at [325, 118] on div "Issue" at bounding box center [324, 116] width 93 height 11
click at [330, 124] on input "text" at bounding box center [312, 130] width 68 height 14
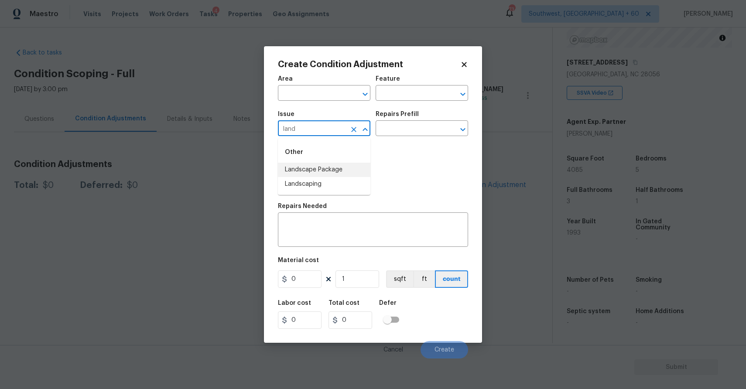
click at [341, 168] on li "Landscape Package" at bounding box center [324, 170] width 93 height 14
type input "Landscape Package"
click at [386, 144] on div "Photos" at bounding box center [373, 169] width 190 height 57
click at [400, 133] on input "text" at bounding box center [410, 130] width 68 height 14
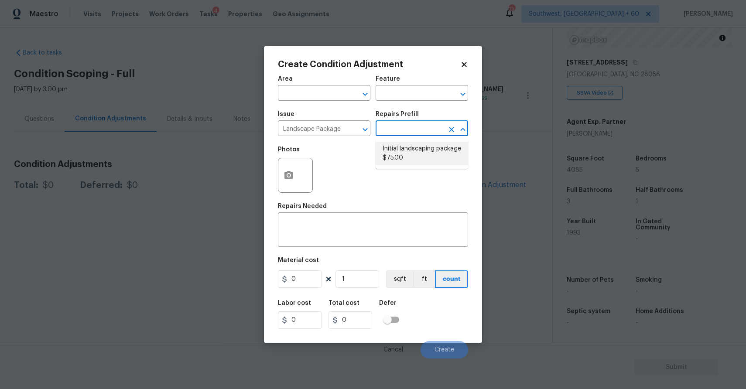
click at [405, 153] on li "Initial landscaping package $75.00" at bounding box center [422, 154] width 93 height 24
type input "Home Readiness Packages"
type textarea "Mowing of grass up to 6" in height. Mow, edge along driveways & sidewalks, trim…"
type input "75"
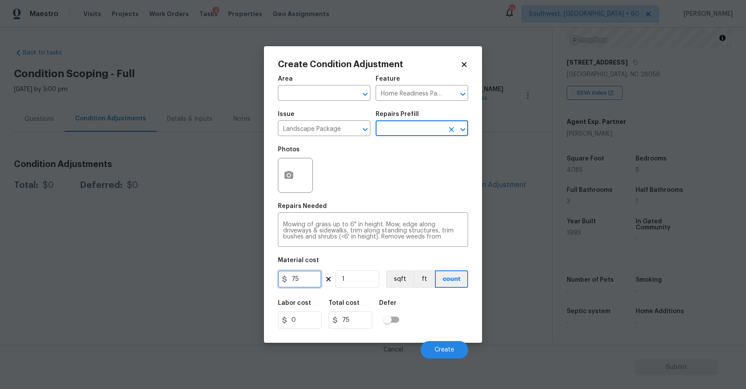
click at [301, 277] on input "75" at bounding box center [300, 279] width 44 height 17
type input "300"
click at [449, 338] on div "Cancel Create" at bounding box center [373, 346] width 190 height 24
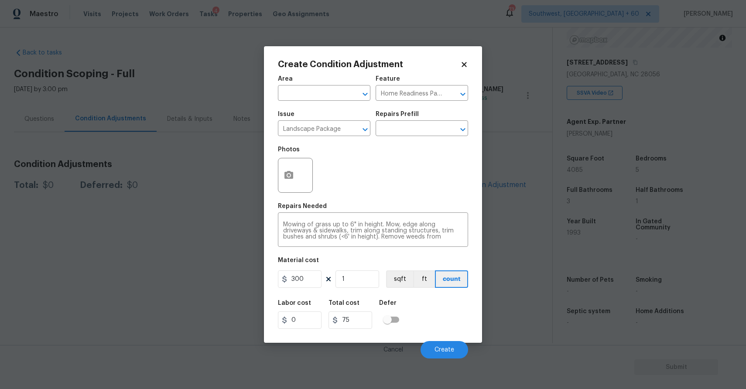
type input "300"
click at [450, 350] on span "Create" at bounding box center [445, 350] width 20 height 7
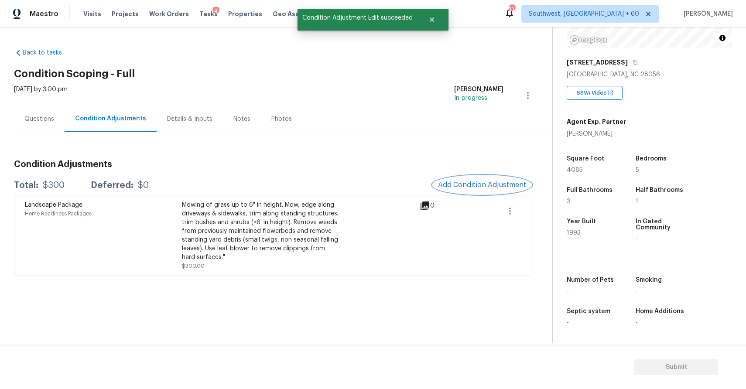
click at [484, 176] on button "Add Condition Adjustment" at bounding box center [482, 185] width 99 height 18
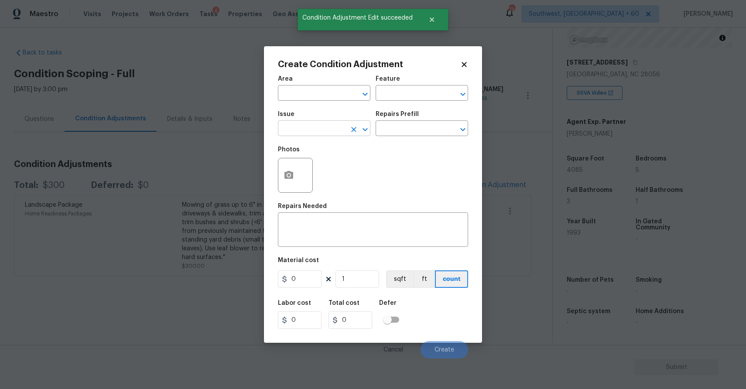
click at [315, 136] on body "Maestro Visits Projects Work Orders Tasks 4 Properties Geo Assignments 734 Sout…" at bounding box center [373, 194] width 746 height 389
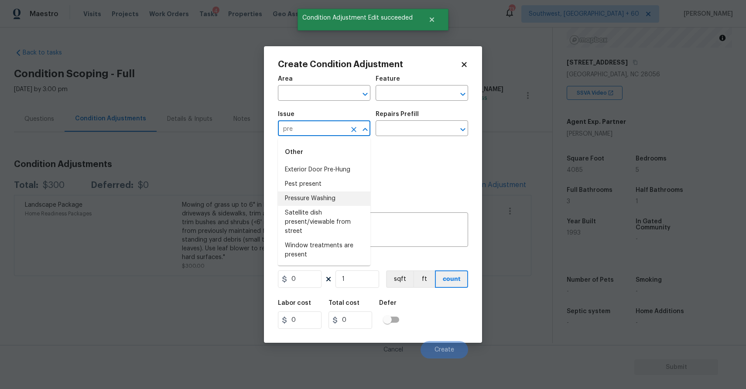
click at [324, 193] on li "Pressure Washing" at bounding box center [324, 199] width 93 height 14
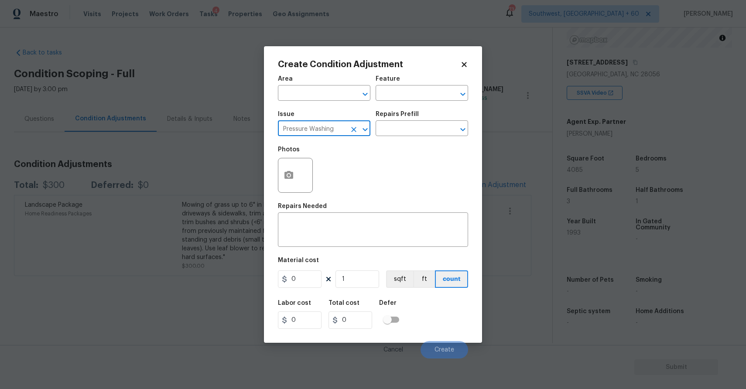
type input "Pressure Washing"
click at [380, 151] on div "Photos" at bounding box center [373, 169] width 190 height 57
click at [393, 135] on input "text" at bounding box center [410, 130] width 68 height 14
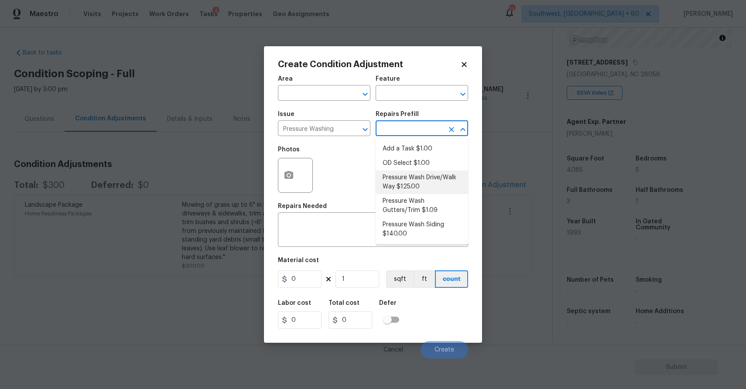
click at [417, 182] on li "Pressure Wash Drive/Walk Way $125.00" at bounding box center [422, 183] width 93 height 24
type input "Siding"
type textarea "Pressure wash the driveways/walkways as directed by the PM. Ensure that all deb…"
type input "125"
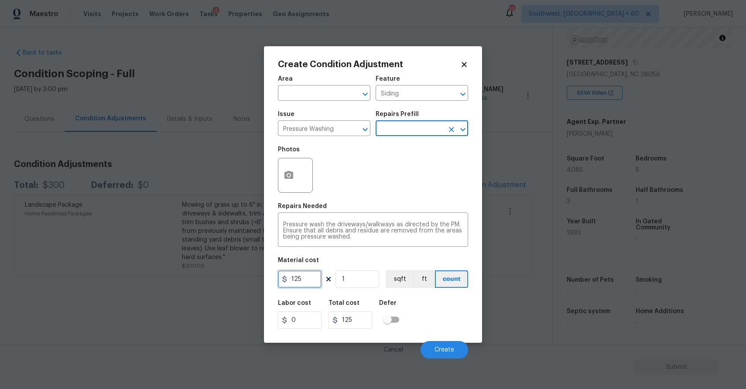
click at [319, 277] on input "125" at bounding box center [300, 279] width 44 height 17
type input "300"
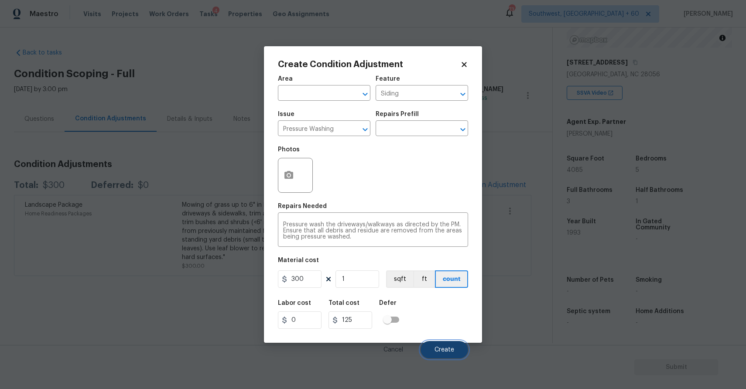
click at [445, 351] on span "Create" at bounding box center [445, 350] width 20 height 7
type input "300"
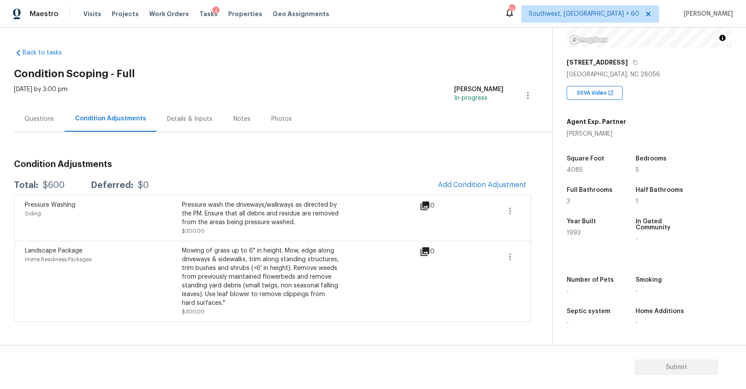
click at [27, 119] on div "Questions" at bounding box center [39, 119] width 30 height 9
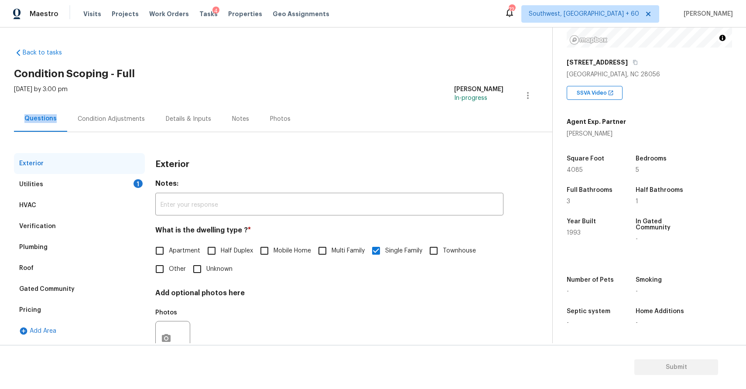
click at [27, 119] on div "Questions" at bounding box center [40, 118] width 32 height 9
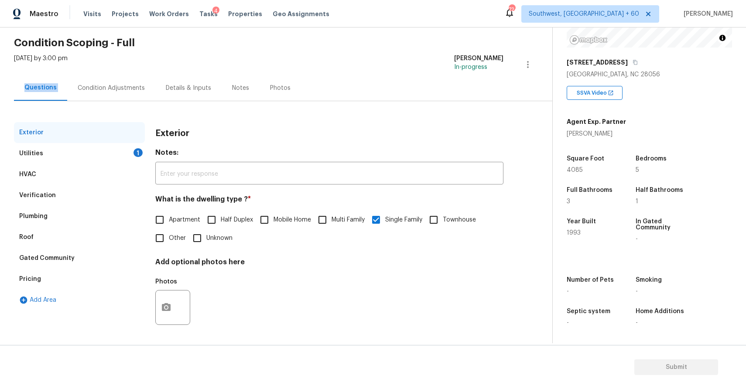
click at [82, 207] on div "Plumbing" at bounding box center [79, 216] width 131 height 21
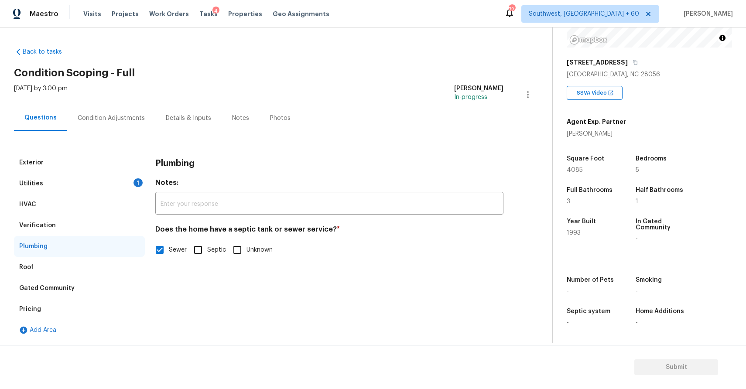
click at [79, 230] on div "Verification" at bounding box center [79, 225] width 131 height 21
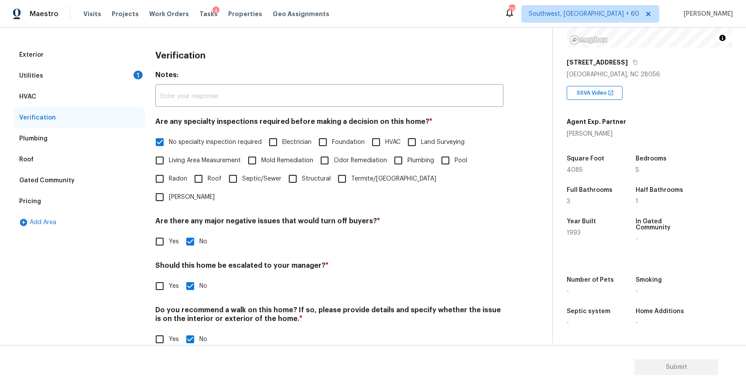
scroll to position [0, 0]
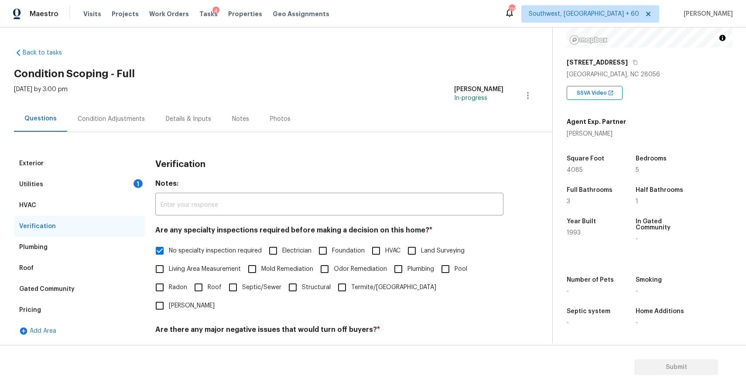
click at [136, 113] on div "Condition Adjustments" at bounding box center [111, 119] width 88 height 26
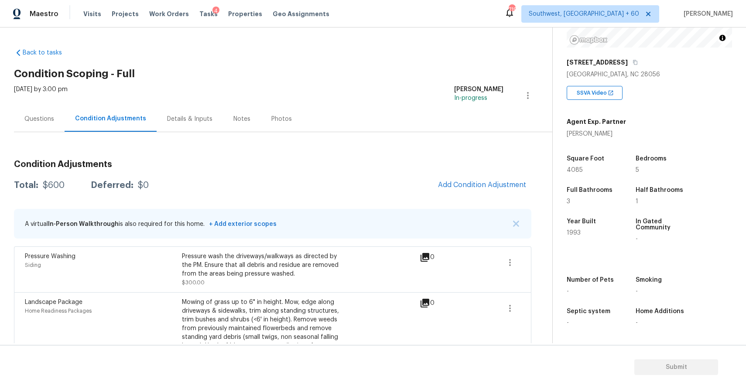
scroll to position [33, 0]
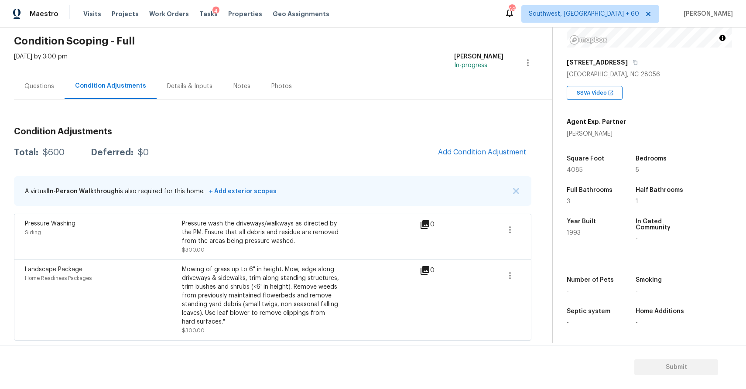
click at [11, 86] on div "Back to tasks Condition Scoping - Full Wed, Sep 24 2025 by 3:00 pm Ranjith Kuma…" at bounding box center [373, 185] width 746 height 316
click at [31, 91] on div "Questions" at bounding box center [39, 86] width 51 height 26
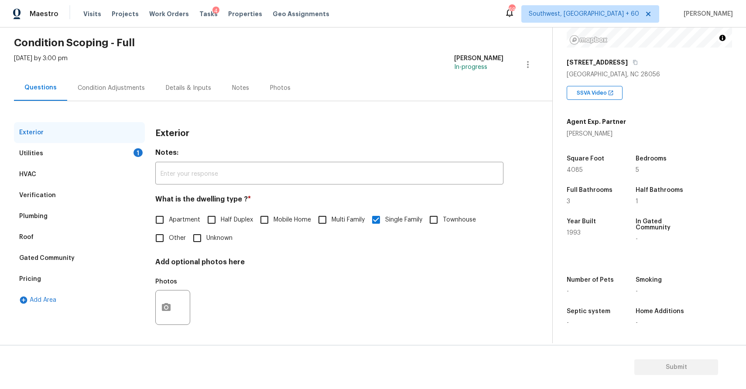
scroll to position [31, 0]
click at [89, 196] on div "Verification" at bounding box center [79, 195] width 131 height 21
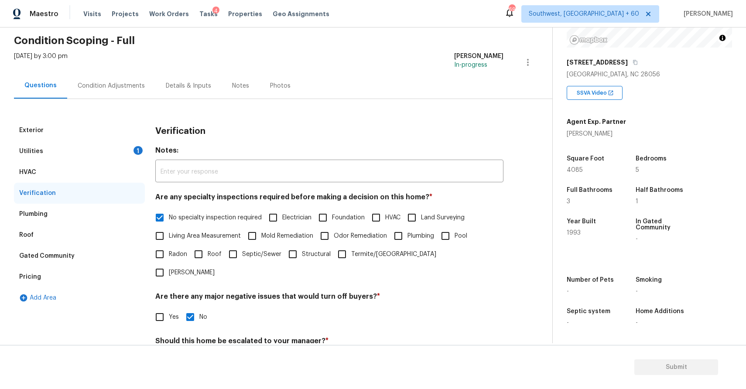
scroll to position [109, 0]
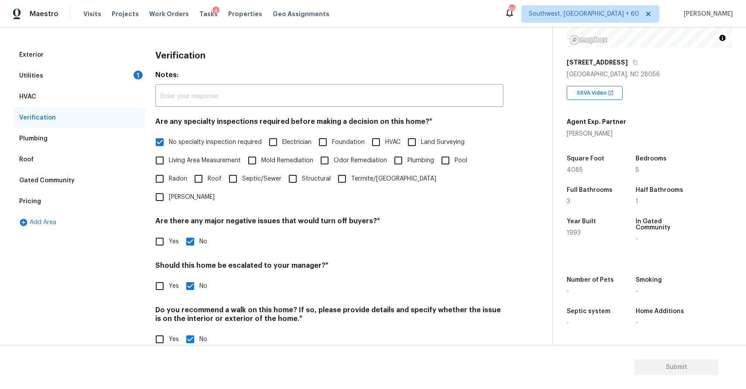
click at [155, 277] on div "Verification Notes: ​ Are any specialty inspections required before making a de…" at bounding box center [329, 202] width 348 height 315
click at [175, 282] on span "Yes" at bounding box center [174, 286] width 10 height 9
click at [169, 277] on input "Yes" at bounding box center [160, 286] width 18 height 18
checkbox input "true"
checkbox input "false"
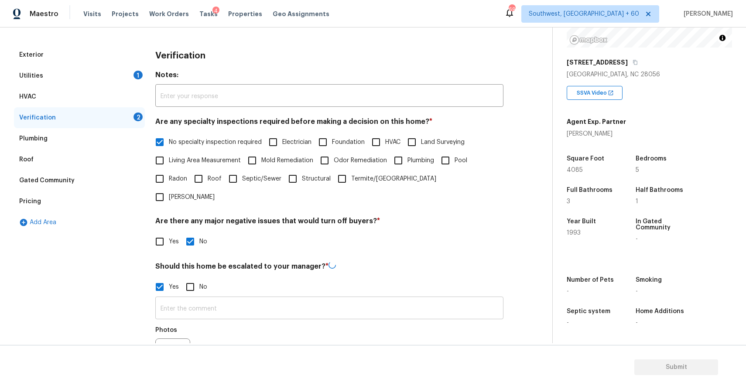
click at [205, 299] on input "text" at bounding box center [329, 309] width 348 height 21
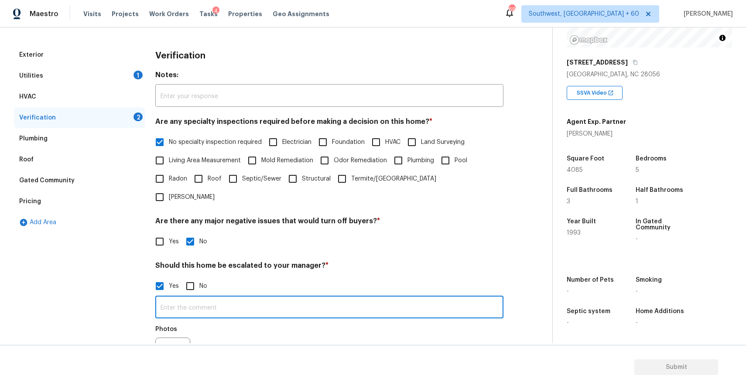
click at [205, 298] on input "text" at bounding box center [329, 308] width 348 height 21
click at [227, 298] on input "cracks in the garage flooring @14.53 needs review" at bounding box center [329, 308] width 348 height 21
type input "cracks in the garage flooring @14.53 needs review"
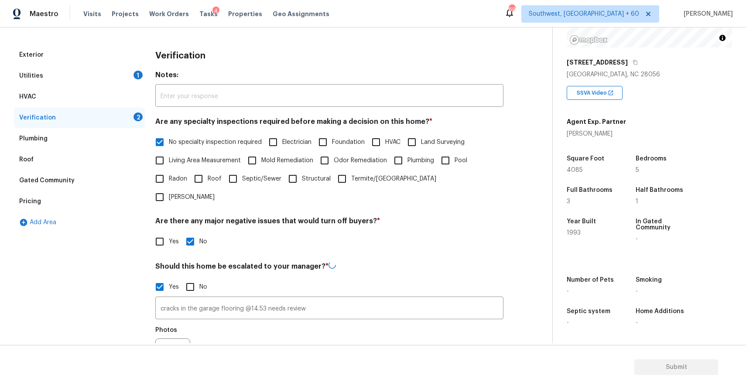
drag, startPoint x: 227, startPoint y: 286, endPoint x: 179, endPoint y: 239, distance: 67.0
click at [179, 239] on div "Verification Notes: ​ Are any specialty inspections required before making a de…" at bounding box center [329, 244] width 348 height 398
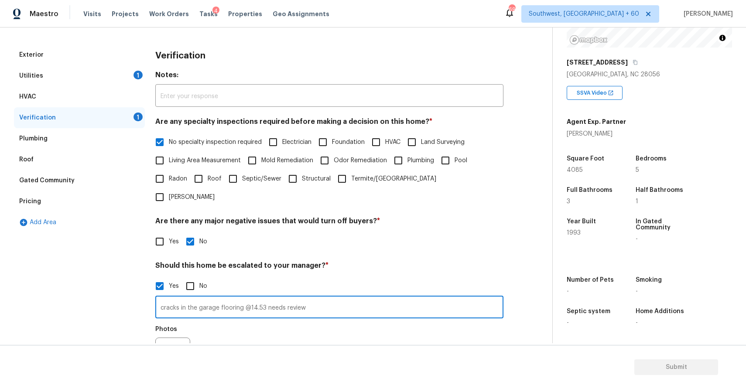
click at [319, 298] on input "cracks in the garage flooring @14.53 needs review" at bounding box center [329, 308] width 348 height 21
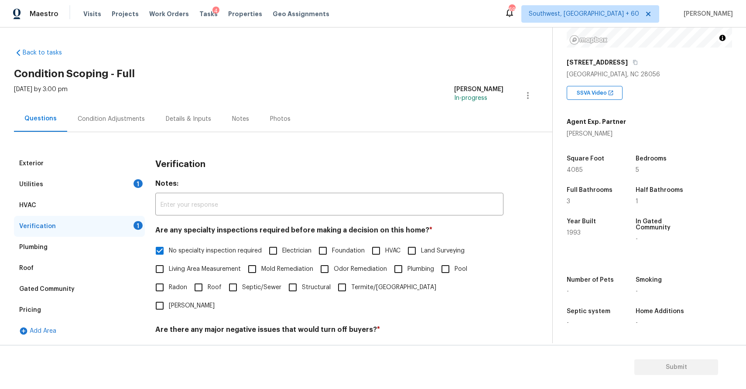
scroll to position [192, 0]
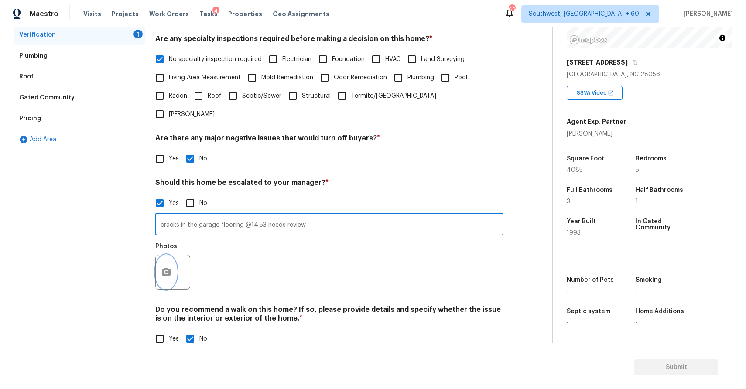
click at [172, 255] on button "button" at bounding box center [166, 272] width 21 height 34
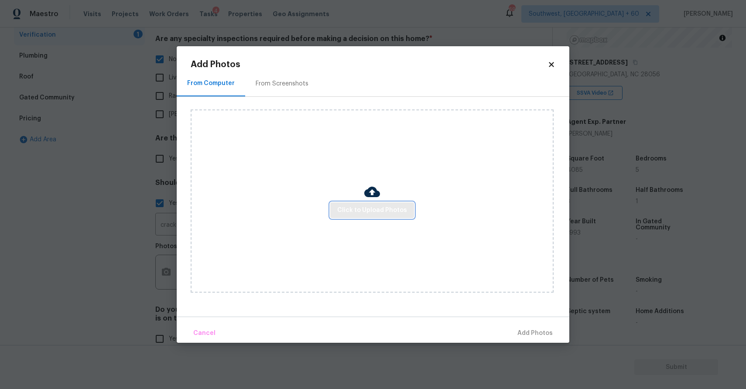
click at [379, 211] on span "Click to Upload Photos" at bounding box center [372, 210] width 70 height 11
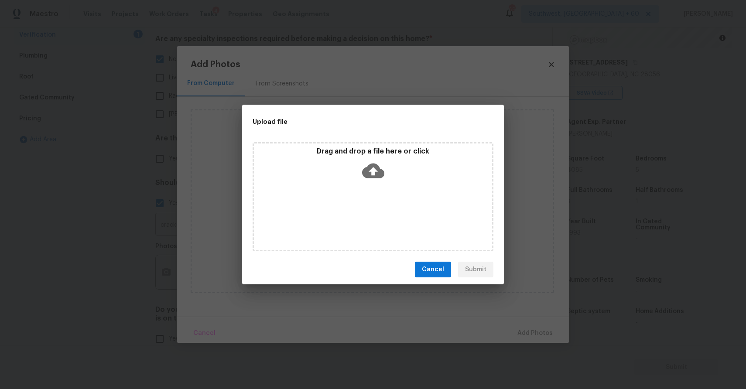
click at [379, 211] on div "Drag and drop a file here or click" at bounding box center [373, 196] width 241 height 109
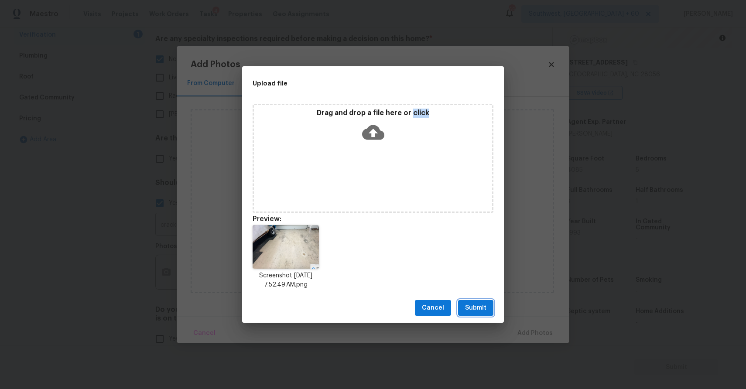
click at [480, 312] on span "Submit" at bounding box center [475, 308] width 21 height 11
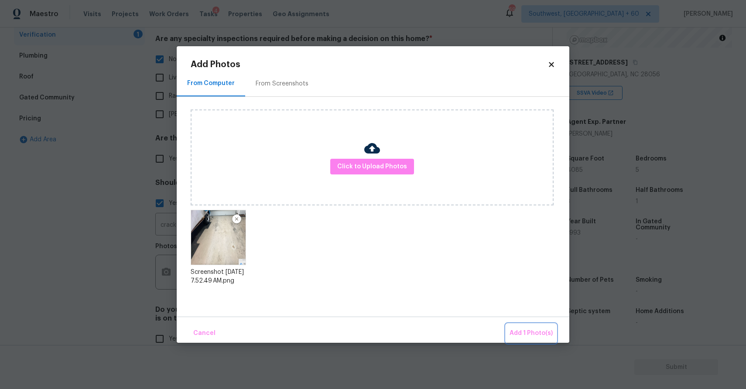
click at [513, 328] on span "Add 1 Photo(s)" at bounding box center [531, 333] width 43 height 11
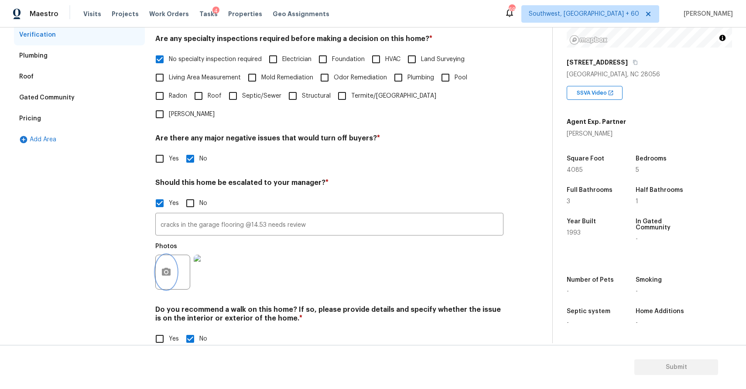
scroll to position [0, 0]
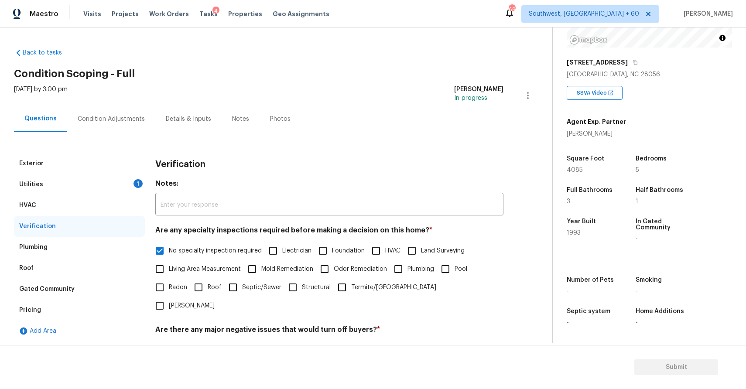
click at [119, 123] on div "Condition Adjustments" at bounding box center [111, 119] width 88 height 26
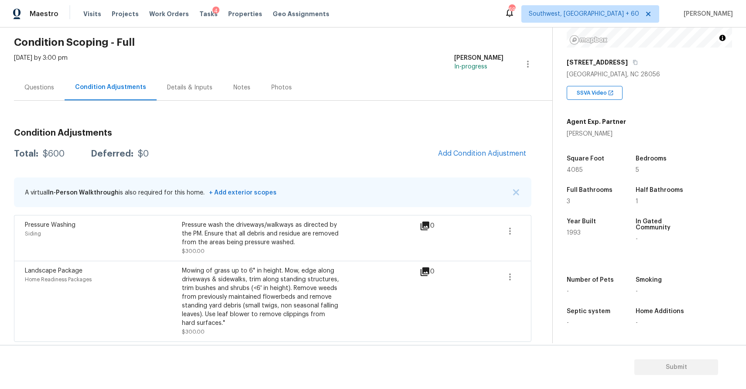
scroll to position [33, 0]
click at [516, 192] on img "button" at bounding box center [516, 191] width 6 height 6
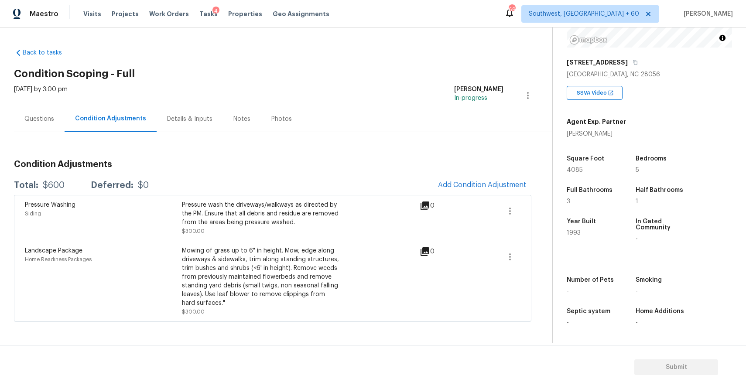
scroll to position [0, 0]
click at [506, 146] on div "Condition Adjustments Total: $600 Deferred: $0 Add Condition Adjustment Pressur…" at bounding box center [273, 227] width 518 height 190
click at [32, 130] on div "Questions" at bounding box center [39, 119] width 51 height 26
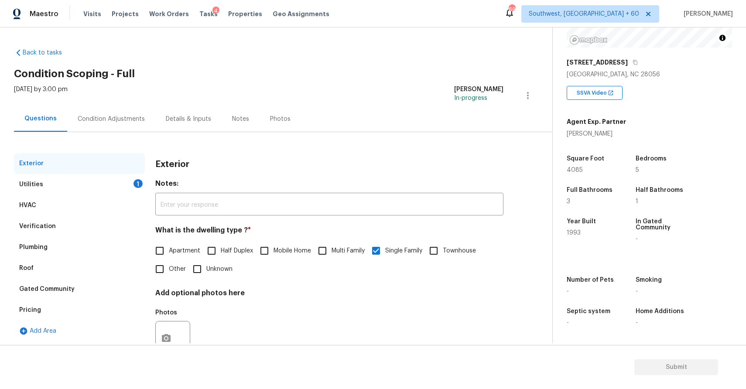
scroll to position [31, 0]
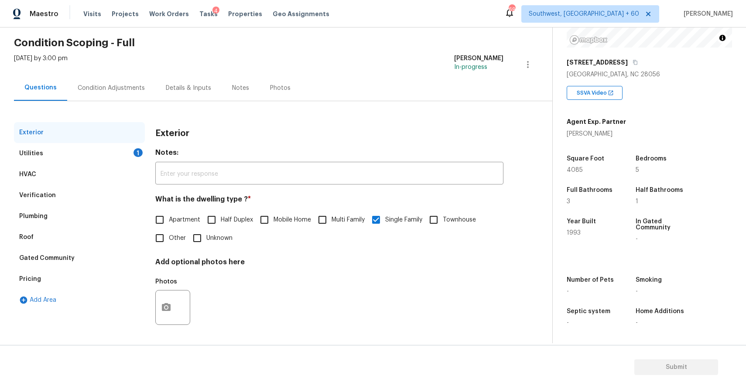
click at [132, 89] on div "Condition Adjustments" at bounding box center [111, 88] width 67 height 9
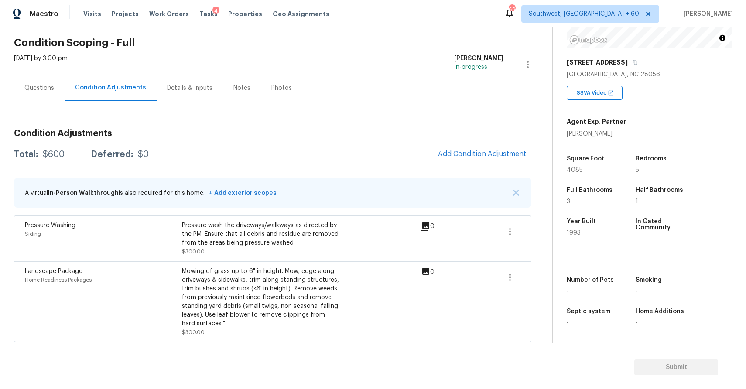
scroll to position [33, 0]
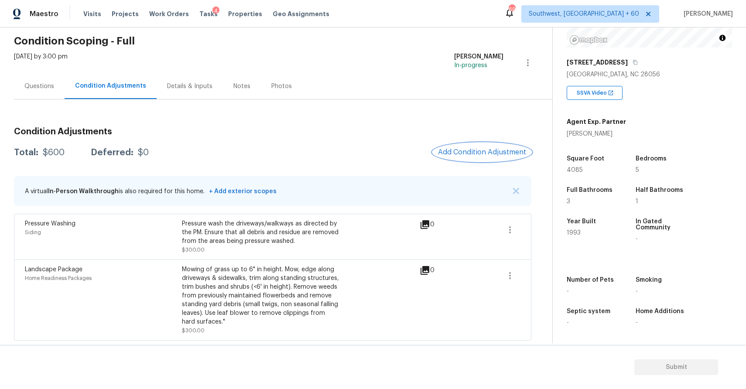
click at [486, 150] on span "Add Condition Adjustment" at bounding box center [482, 152] width 88 height 8
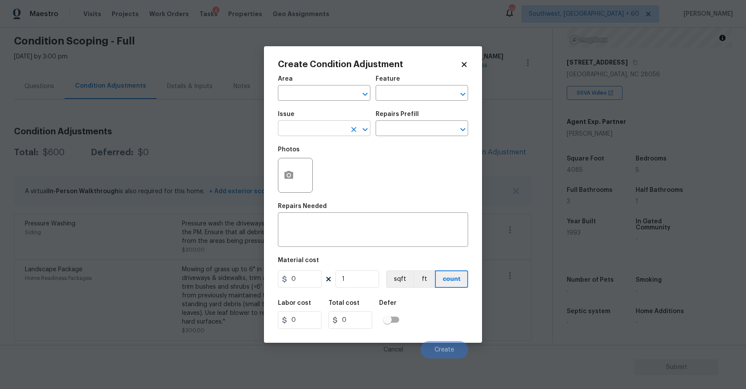
click at [312, 133] on input "text" at bounding box center [312, 130] width 68 height 14
click at [336, 165] on li "ACQ: Foundation" at bounding box center [324, 170] width 93 height 14
type input "ACQ: Foundation"
click at [396, 138] on div "Issue ACQ: Foundation ​ Repairs Prefill ​" at bounding box center [373, 123] width 190 height 35
click at [437, 130] on input "text" at bounding box center [410, 130] width 68 height 14
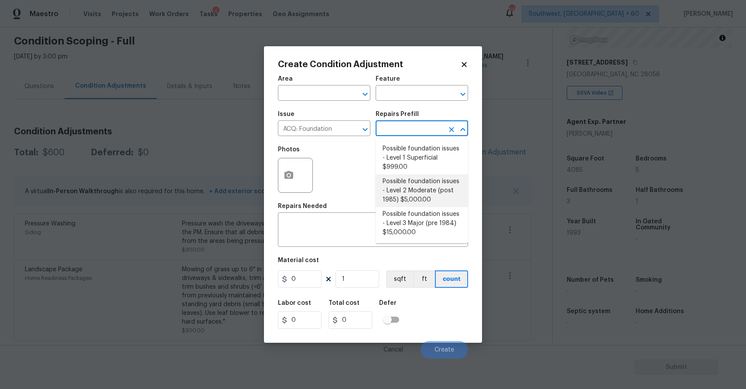
click at [438, 187] on li "Possible foundation issues - Level 2 Moderate (post 1985) $5,000.00" at bounding box center [422, 191] width 93 height 33
type input "Acquisition"
type textarea "Possible foundation issues - Level 2 Moderate: Disclaimer: This is NOT a techni…"
type input "5000"
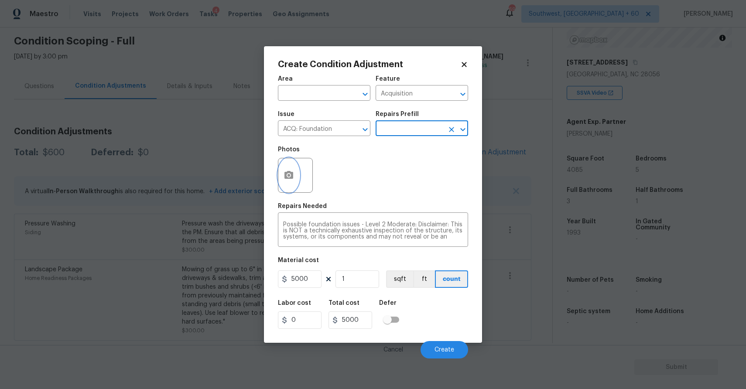
click at [294, 186] on button "button" at bounding box center [288, 175] width 21 height 34
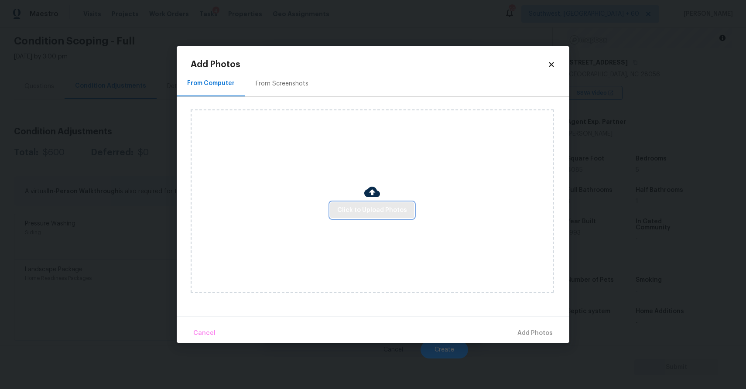
click at [360, 213] on span "Click to Upload Photos" at bounding box center [372, 210] width 70 height 11
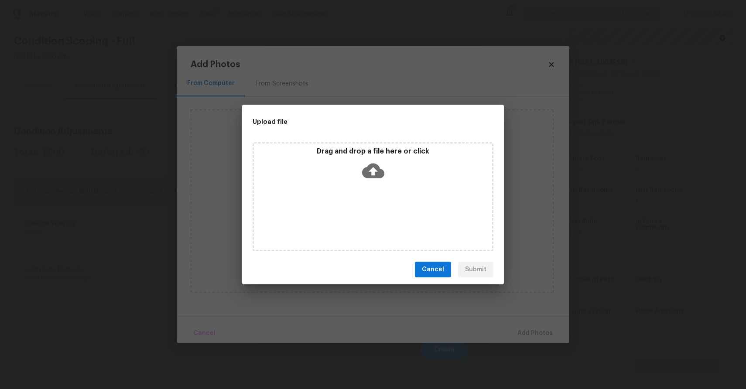
click at [360, 213] on div "Drag and drop a file here or click" at bounding box center [373, 196] width 241 height 109
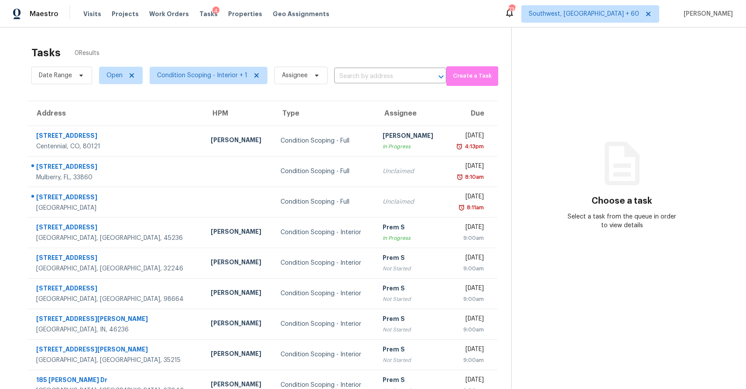
click at [231, 84] on span "Condition Scoping - Interior + 1" at bounding box center [205, 75] width 125 height 23
click at [224, 76] on span "Condition Scoping - Interior + 1" at bounding box center [202, 75] width 90 height 9
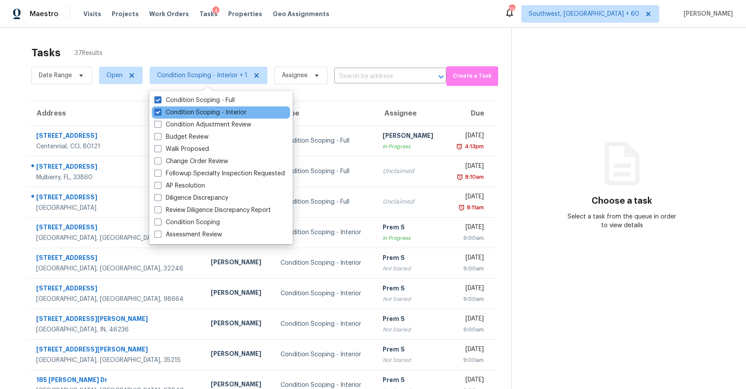
click at [235, 117] on div "Condition Scoping - Interior" at bounding box center [221, 112] width 138 height 12
click at [229, 111] on label "Condition Scoping - Interior" at bounding box center [200, 112] width 92 height 9
click at [160, 111] on input "Condition Scoping - Interior" at bounding box center [157, 111] width 6 height 6
checkbox input "false"
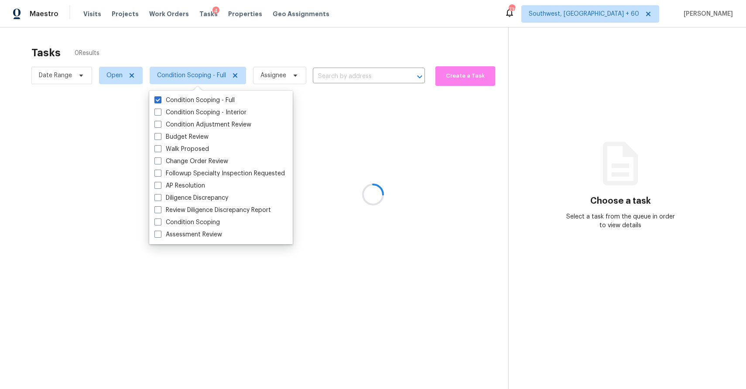
click at [301, 49] on div at bounding box center [373, 194] width 746 height 389
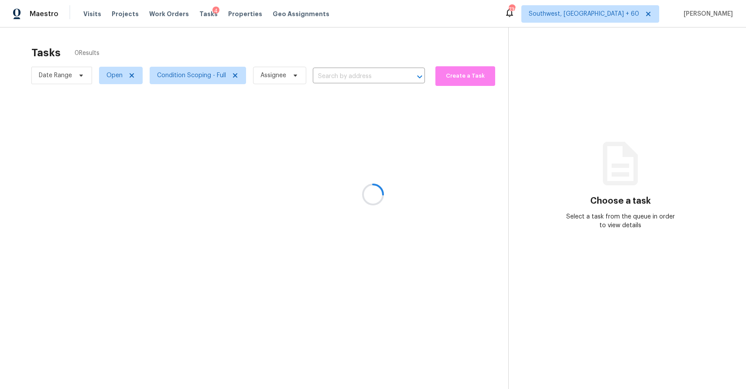
click at [164, 83] on div at bounding box center [373, 194] width 746 height 389
click at [172, 83] on div at bounding box center [373, 194] width 746 height 389
click at [185, 75] on div at bounding box center [373, 194] width 746 height 389
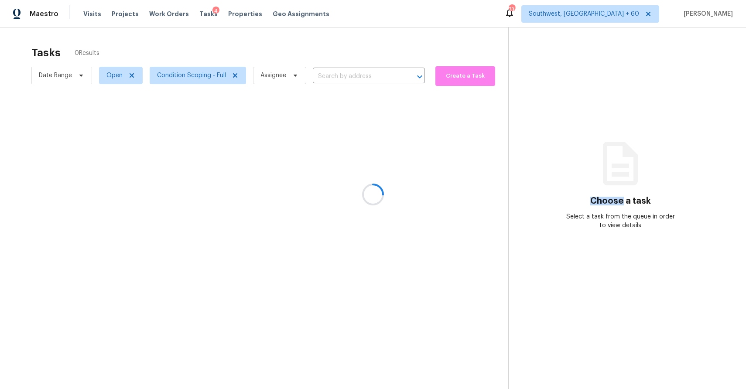
click at [185, 75] on div at bounding box center [373, 194] width 746 height 389
click at [190, 75] on div at bounding box center [373, 194] width 746 height 389
click at [190, 75] on span "Condition Scoping - Full" at bounding box center [191, 75] width 69 height 9
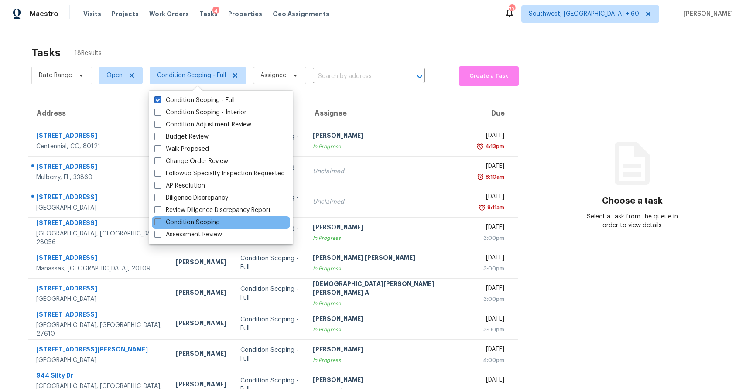
click at [206, 217] on div "Condition Scoping" at bounding box center [221, 222] width 138 height 12
click at [205, 223] on label "Condition Scoping" at bounding box center [186, 222] width 65 height 9
click at [160, 223] on input "Condition Scoping" at bounding box center [157, 221] width 6 height 6
checkbox input "true"
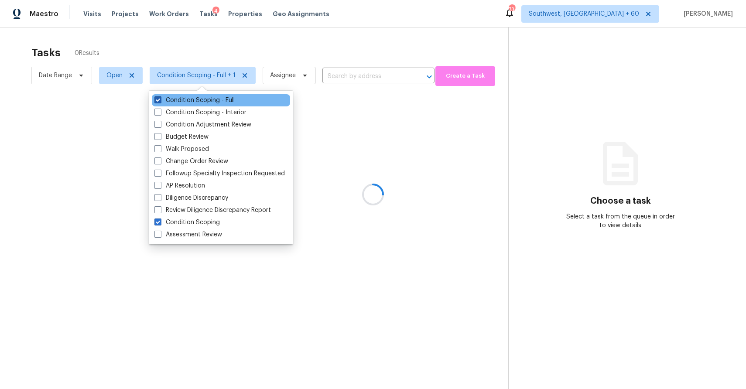
click at [157, 99] on span at bounding box center [157, 99] width 7 height 7
click at [157, 99] on input "Condition Scoping - Full" at bounding box center [157, 99] width 6 height 6
checkbox input "false"
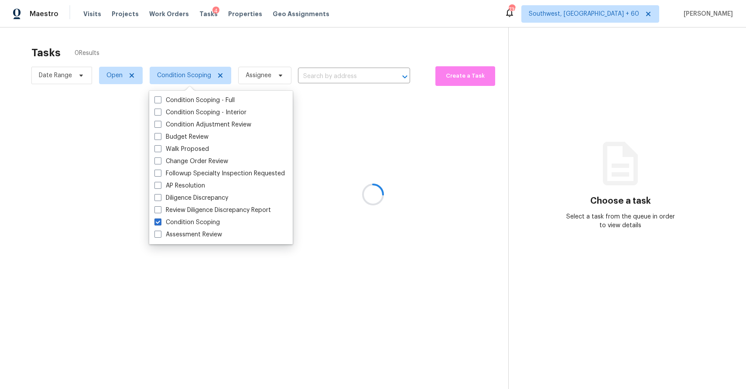
click at [311, 39] on div at bounding box center [373, 194] width 746 height 389
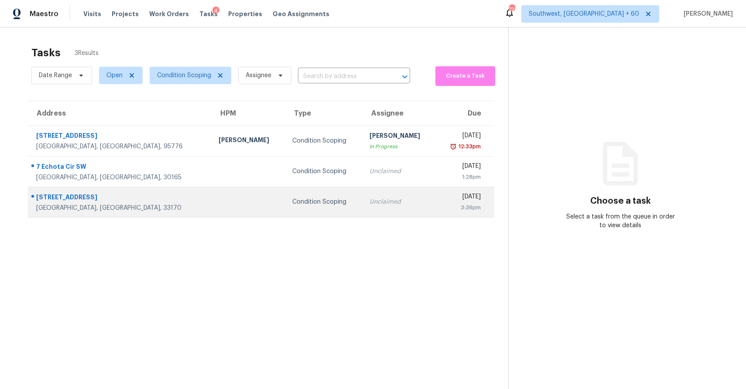
click at [377, 207] on td "Unclaimed" at bounding box center [399, 202] width 73 height 31
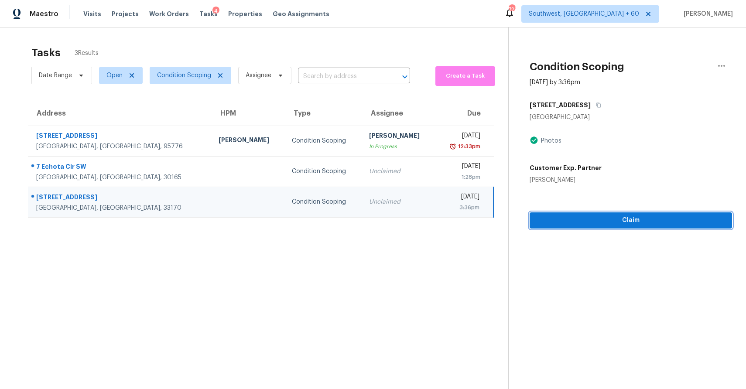
click at [685, 220] on span "Claim" at bounding box center [631, 220] width 189 height 11
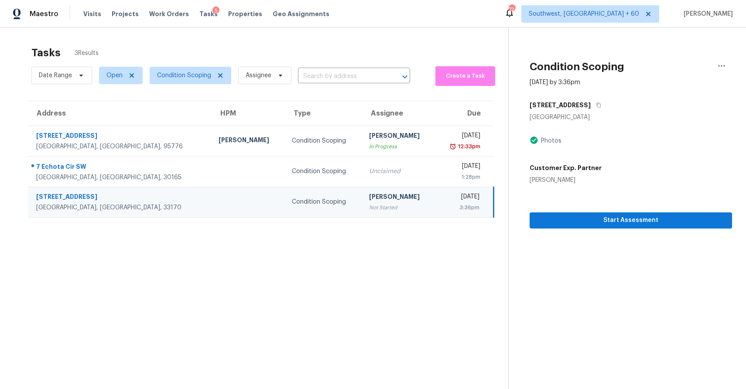
click at [562, 261] on section "Condition Scoping [DATE] by 3:36pm [STREET_ADDRESS] Photos Customer Exp. Partne…" at bounding box center [620, 221] width 224 height 389
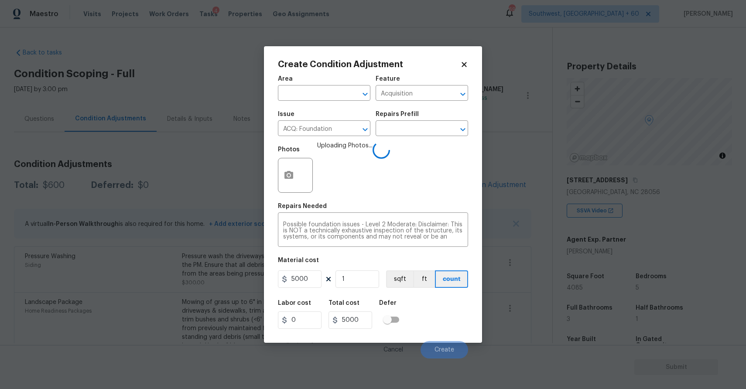
scroll to position [118, 0]
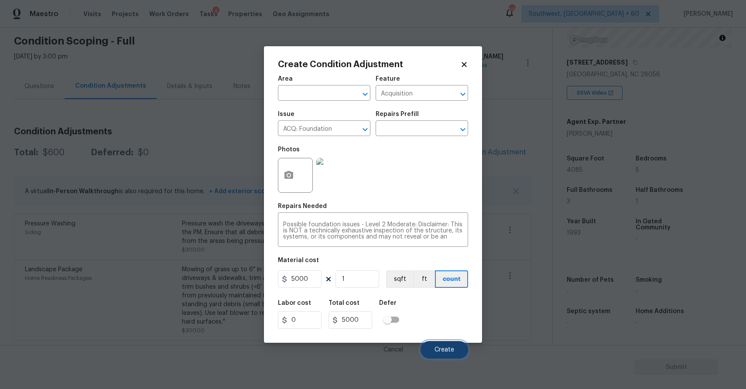
click at [453, 356] on button "Create" at bounding box center [445, 349] width 48 height 17
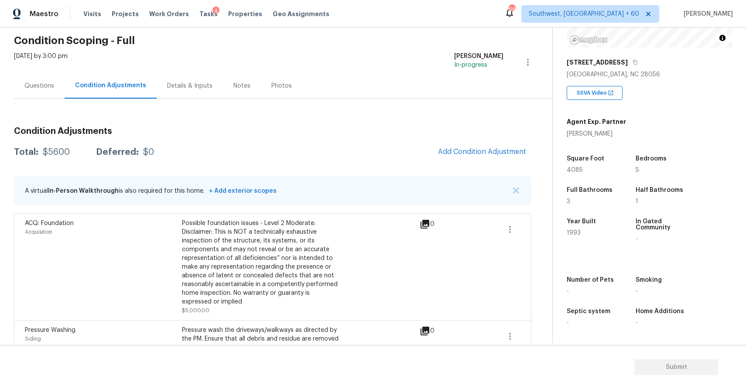
scroll to position [66, 0]
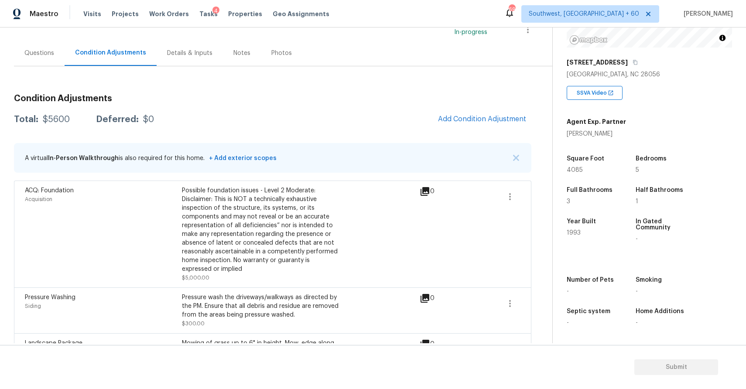
click at [492, 200] on span at bounding box center [480, 234] width 34 height 96
click at [495, 121] on span "Add Condition Adjustment" at bounding box center [482, 119] width 88 height 8
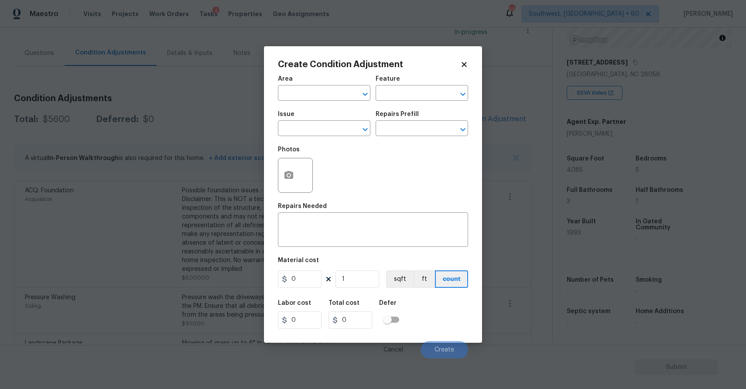
click at [147, 175] on body "Maestro Visits Projects Work Orders Tasks 4 Properties Geo Assignments 693 Sout…" at bounding box center [373, 194] width 746 height 389
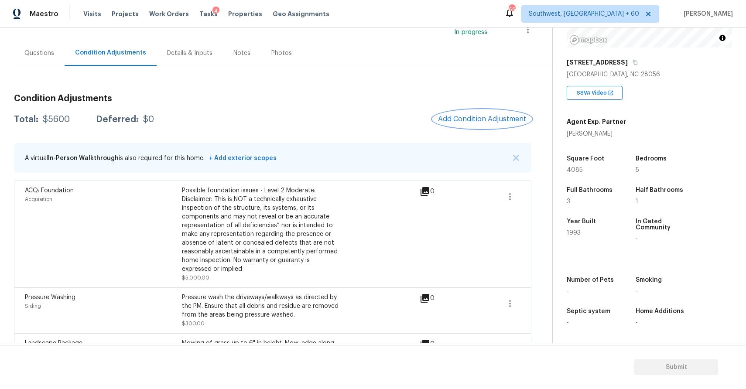
scroll to position [140, 0]
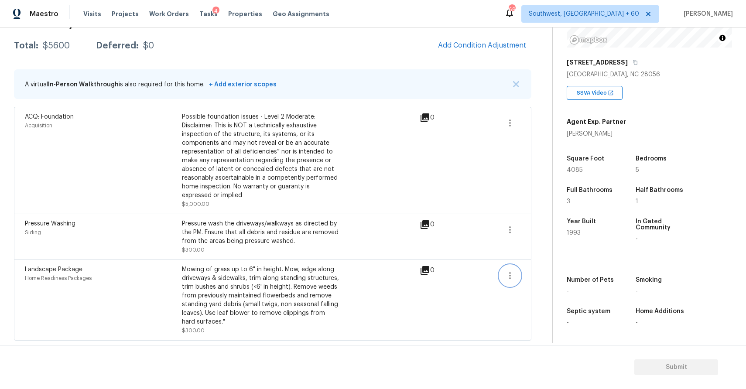
click at [519, 274] on button "button" at bounding box center [510, 275] width 21 height 21
click at [534, 271] on div "Edit" at bounding box center [560, 274] width 68 height 9
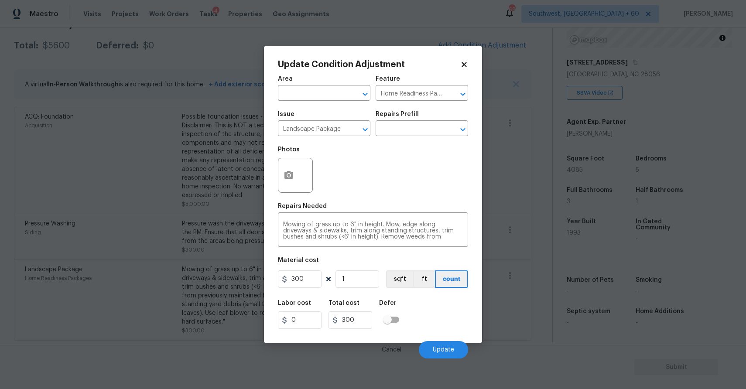
click at [534, 271] on body "Maestro Visits Projects Work Orders Tasks 4 Properties Geo Assignments 693 Sout…" at bounding box center [373, 194] width 746 height 389
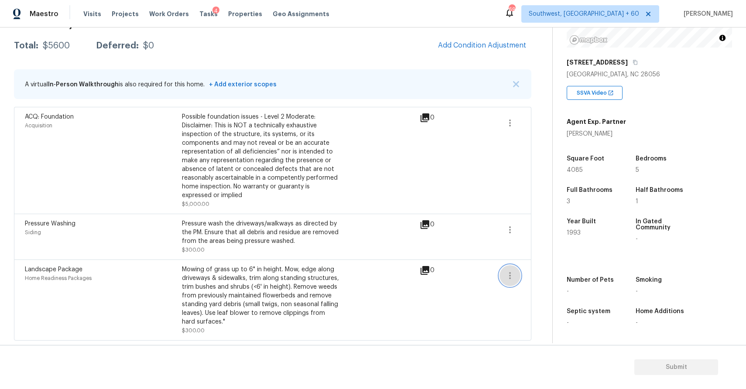
click at [508, 271] on icon "button" at bounding box center [510, 276] width 10 height 10
click at [534, 273] on div "Edit" at bounding box center [560, 274] width 68 height 9
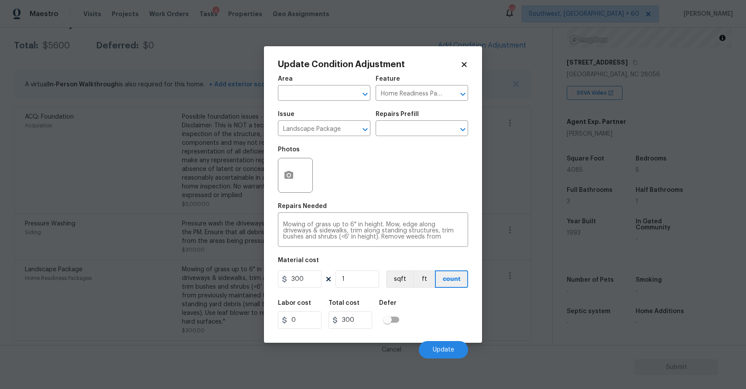
click at [301, 175] on div at bounding box center [295, 175] width 35 height 35
click at [289, 179] on icon "button" at bounding box center [289, 175] width 9 height 8
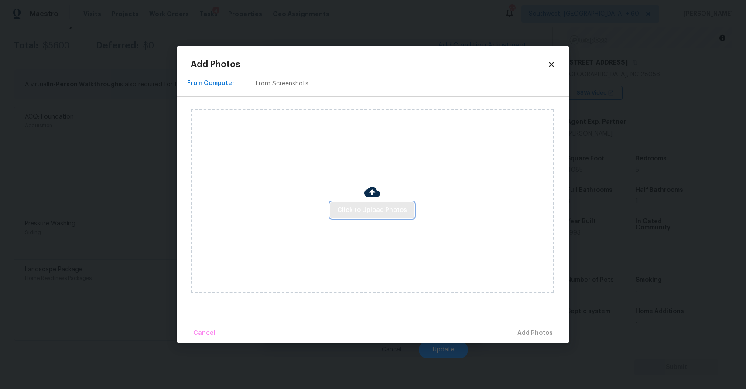
click at [375, 215] on span "Click to Upload Photos" at bounding box center [372, 210] width 70 height 11
